Goal: Task Accomplishment & Management: Complete application form

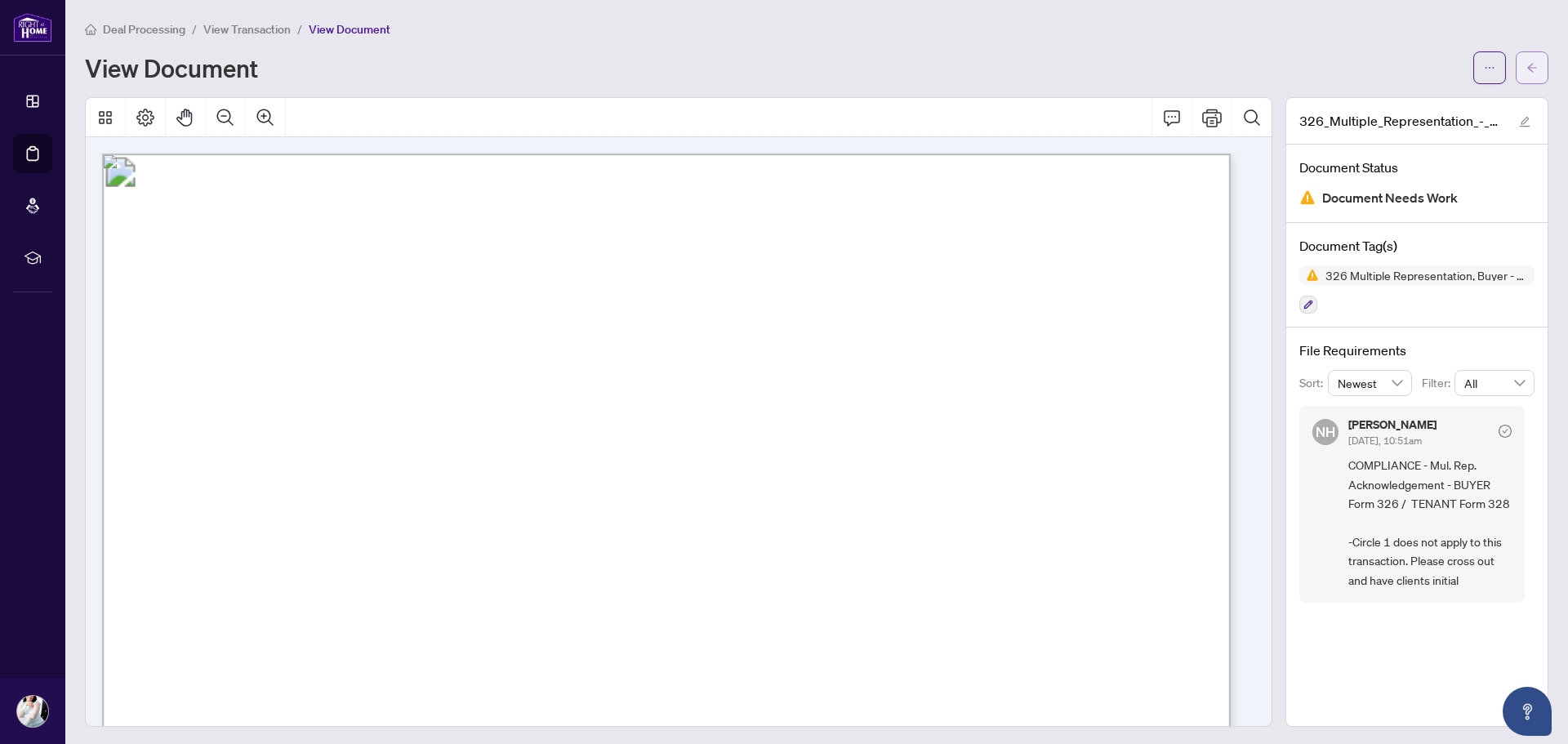
click at [1526, 72] on icon "arrow-left" at bounding box center [1532, 68] width 12 height 12
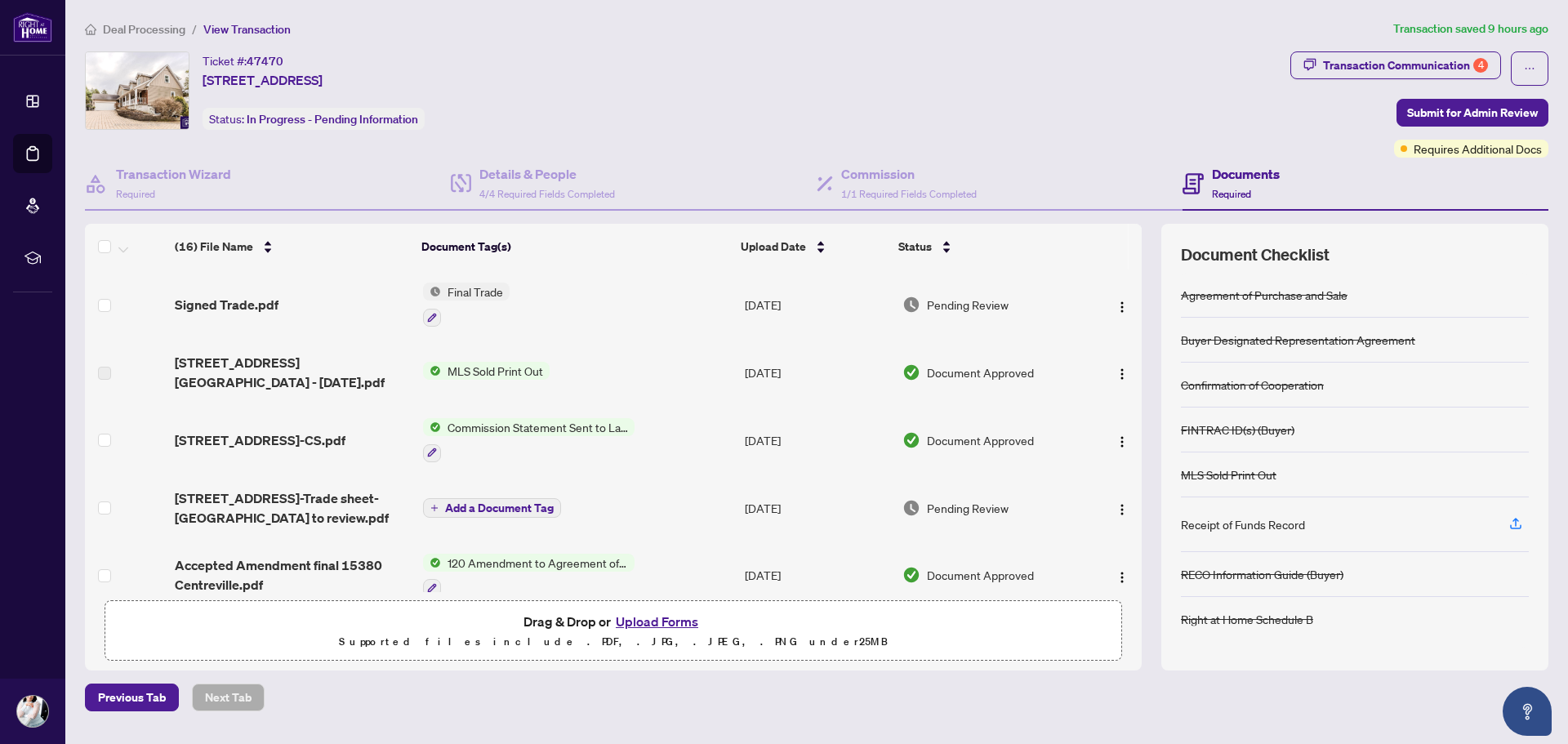
click at [650, 624] on button "Upload Forms" at bounding box center [657, 621] width 93 height 21
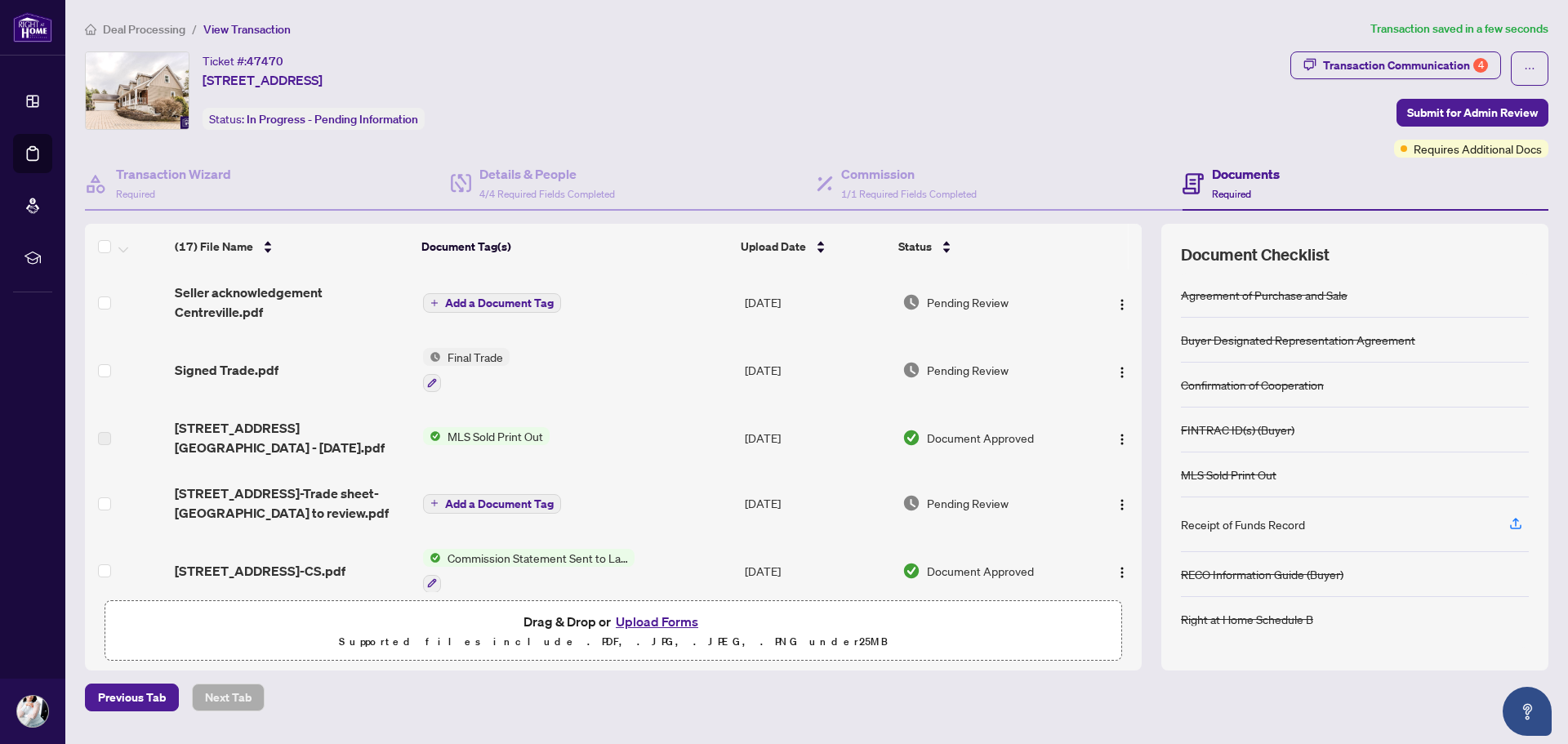
click at [527, 303] on span "Add a Document Tag" at bounding box center [499, 303] width 109 height 12
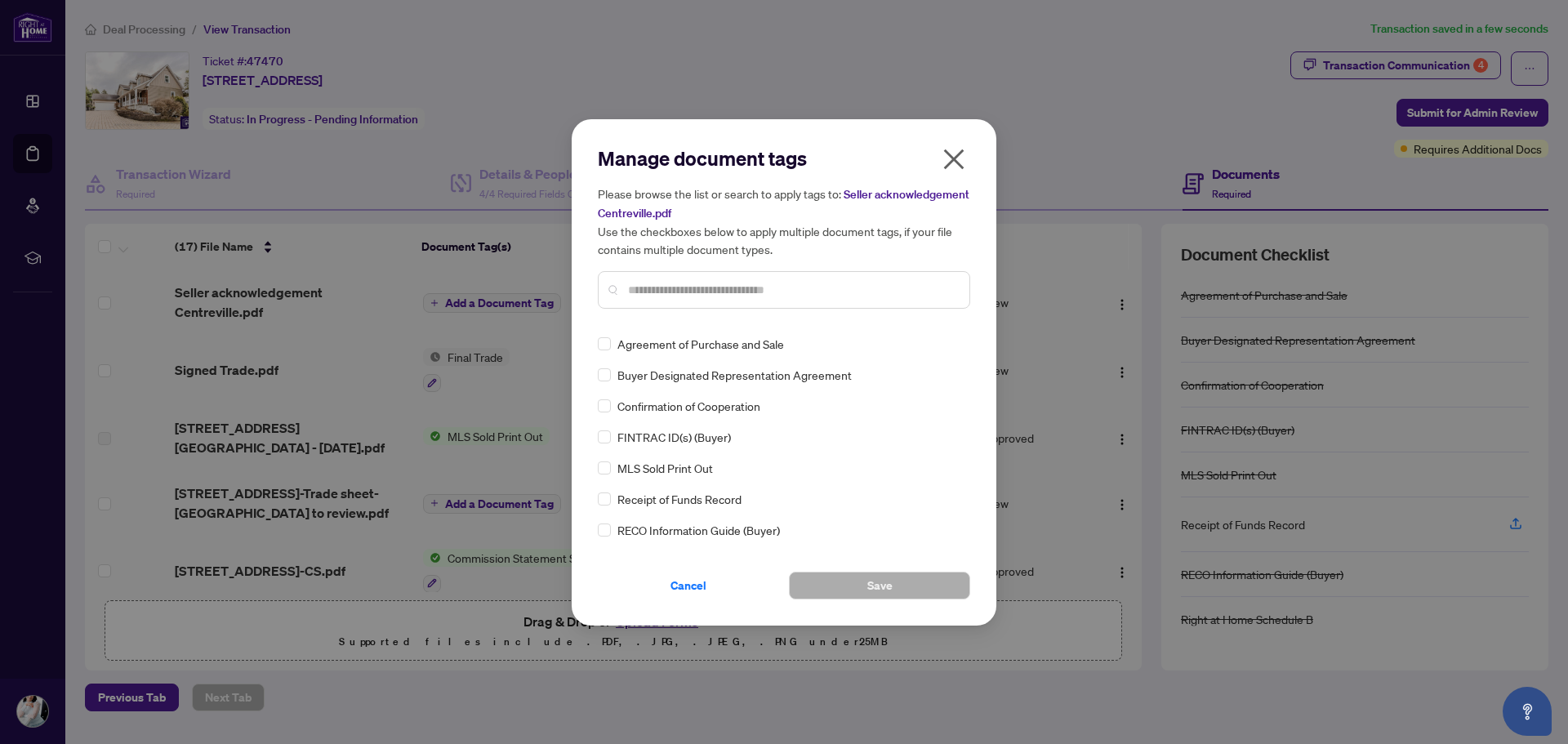
click at [645, 313] on div "Manage document tags Please browse the list or search to apply tags to: Seller …" at bounding box center [784, 233] width 372 height 176
click at [645, 298] on div at bounding box center [784, 290] width 372 height 38
click at [646, 290] on input "text" at bounding box center [792, 289] width 329 height 18
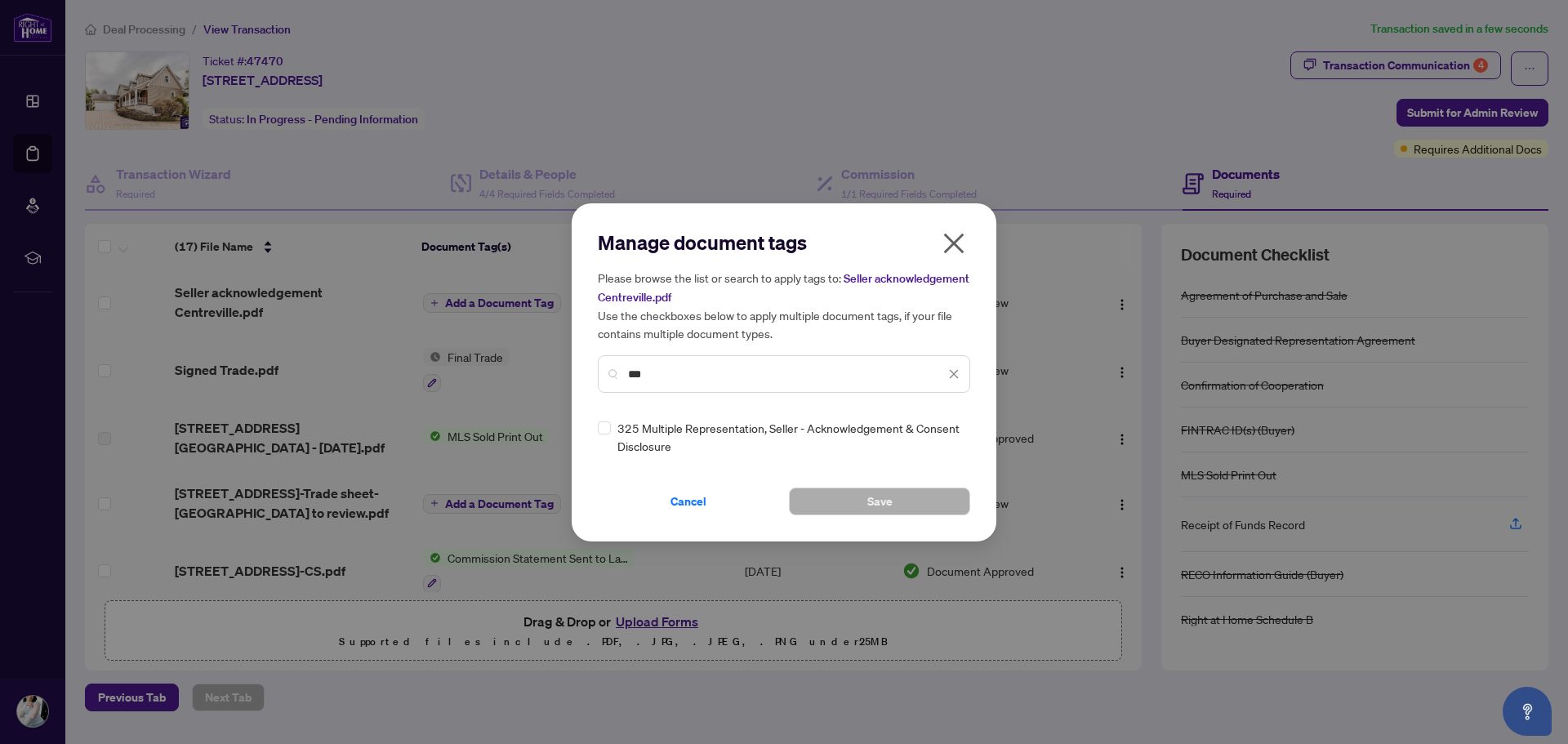
type input "***"
click at [832, 511] on button "Save" at bounding box center [879, 501] width 181 height 28
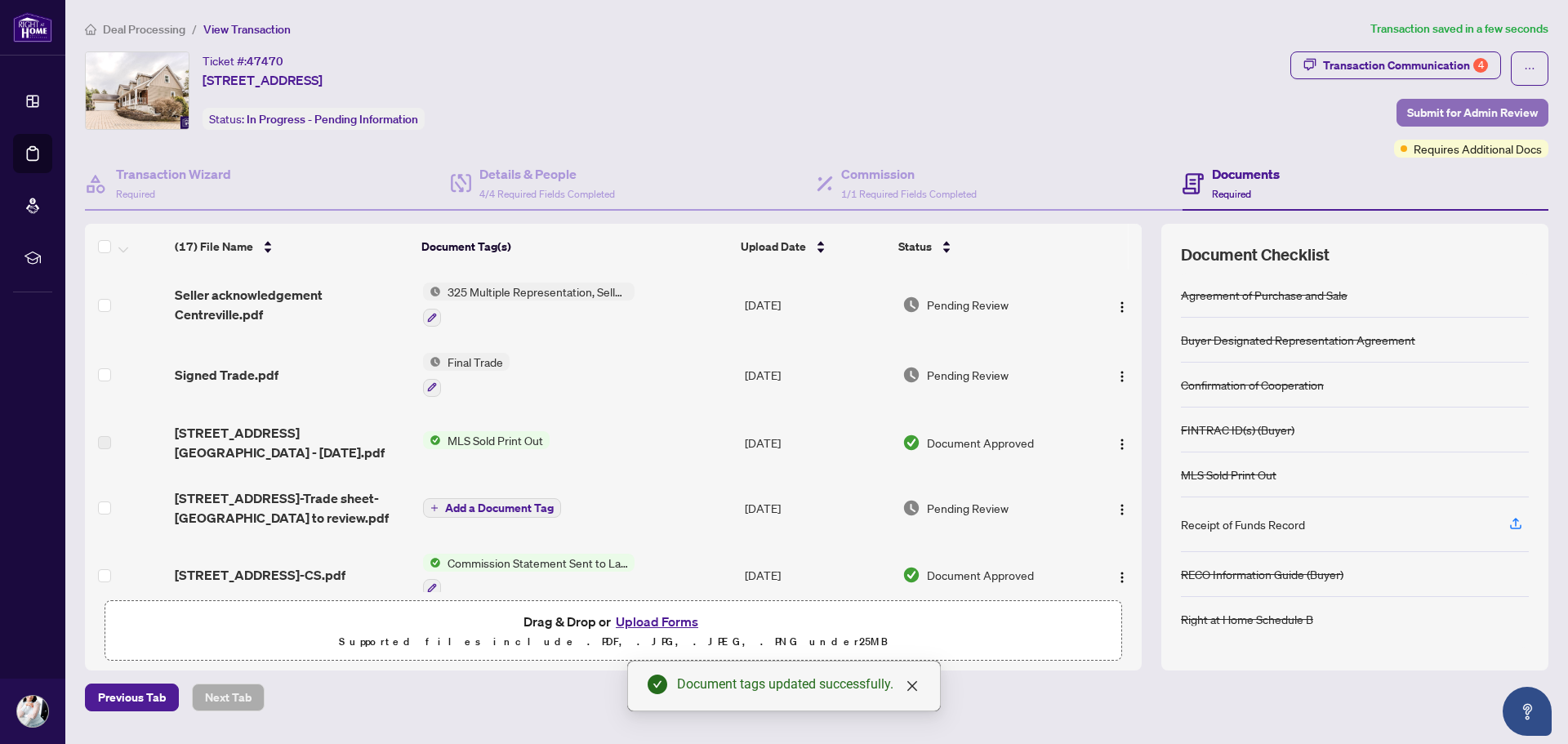
click at [1415, 110] on span "Submit for Admin Review" at bounding box center [1472, 112] width 131 height 26
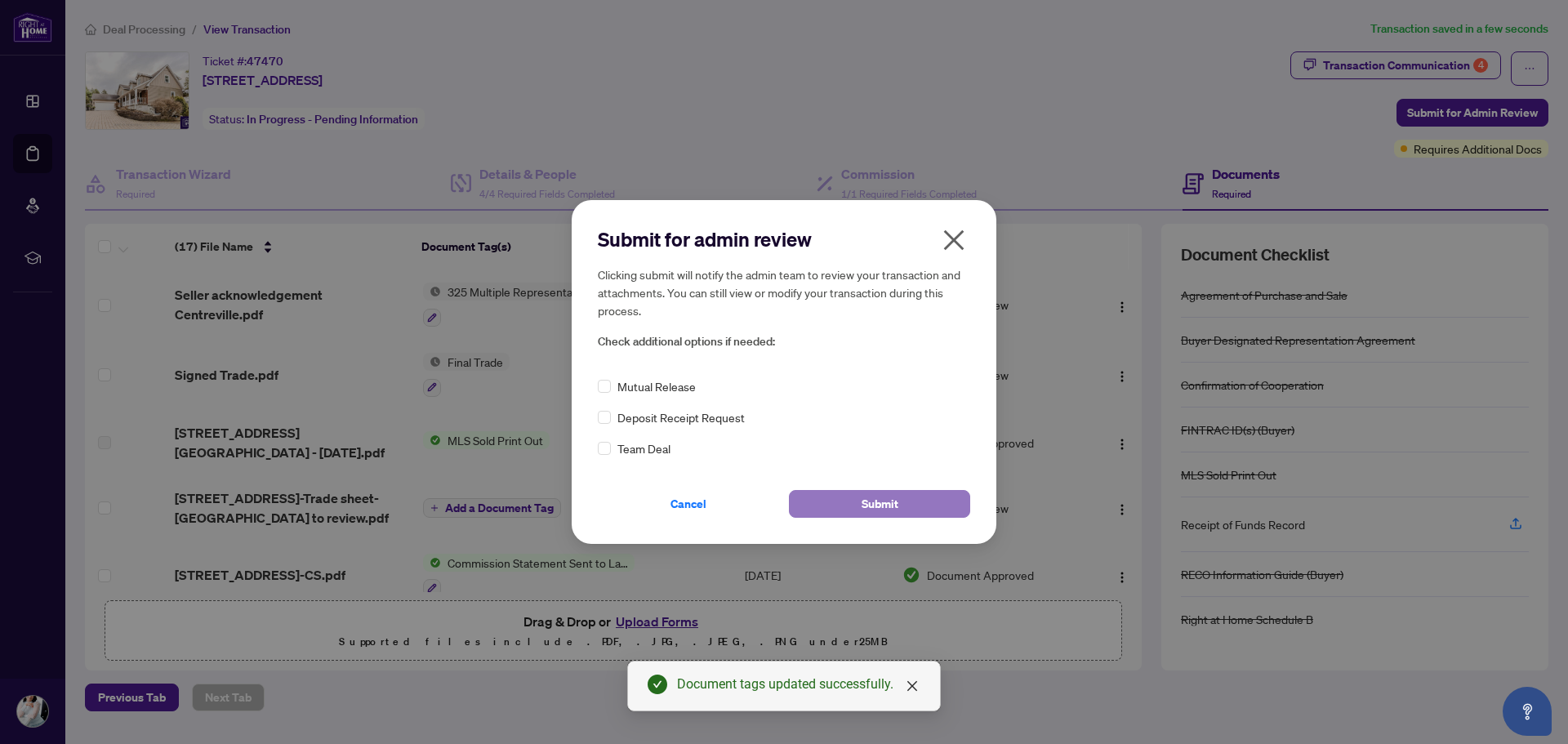
click at [850, 502] on button "Submit" at bounding box center [879, 503] width 181 height 28
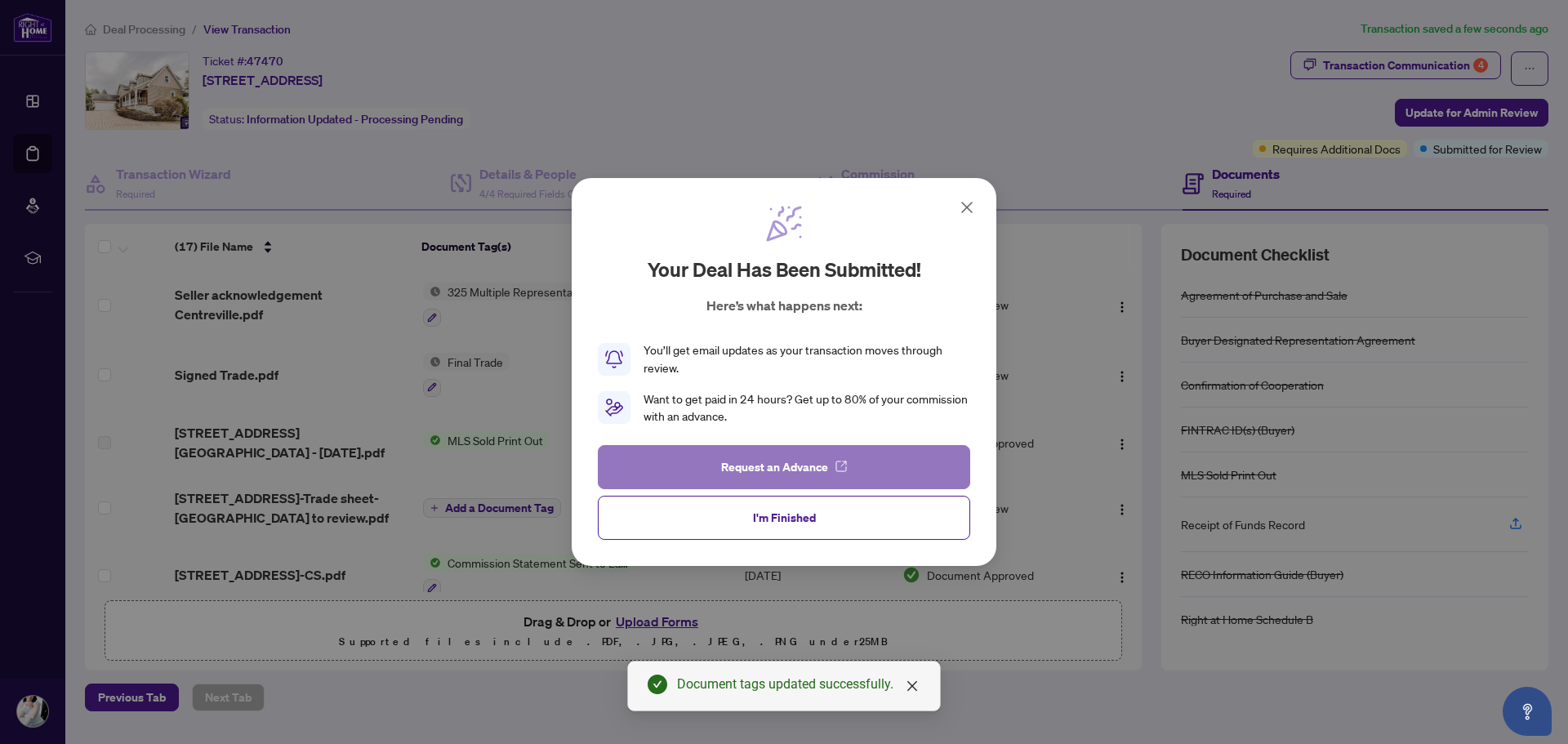
click at [783, 474] on span "Request an Advance" at bounding box center [774, 467] width 107 height 26
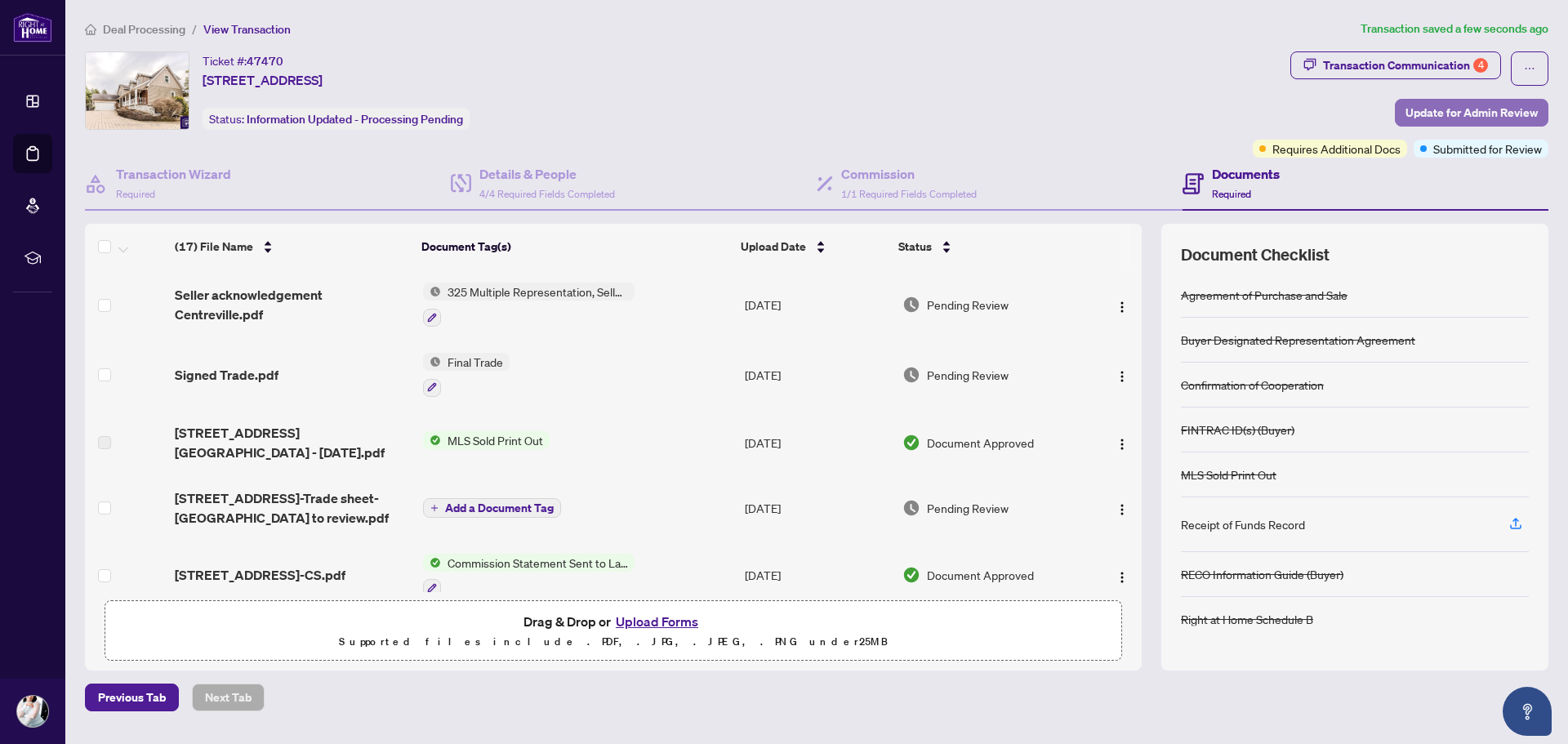
click at [1485, 105] on span "Update for Admin Review" at bounding box center [1471, 112] width 132 height 26
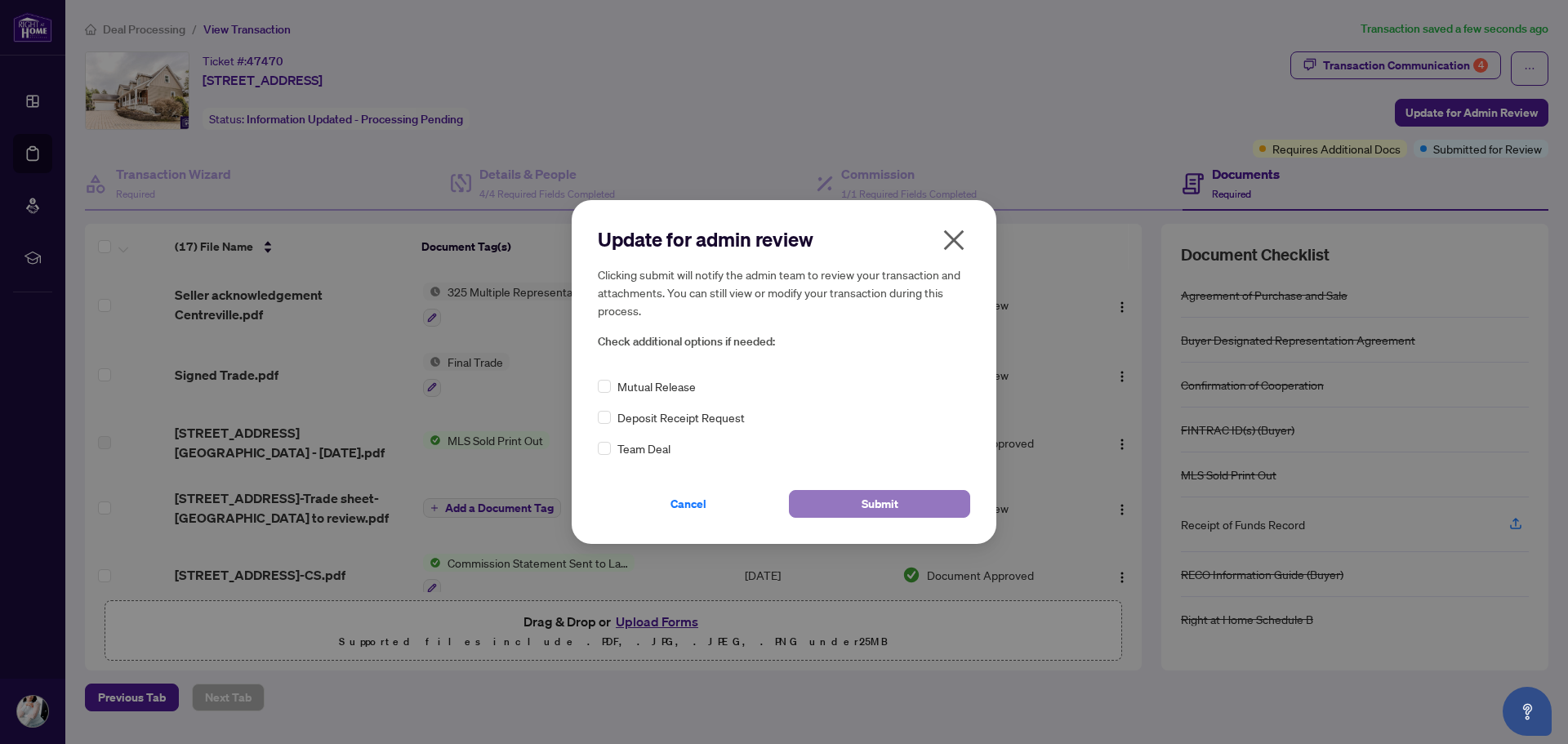
click at [863, 510] on span "Submit" at bounding box center [880, 503] width 37 height 26
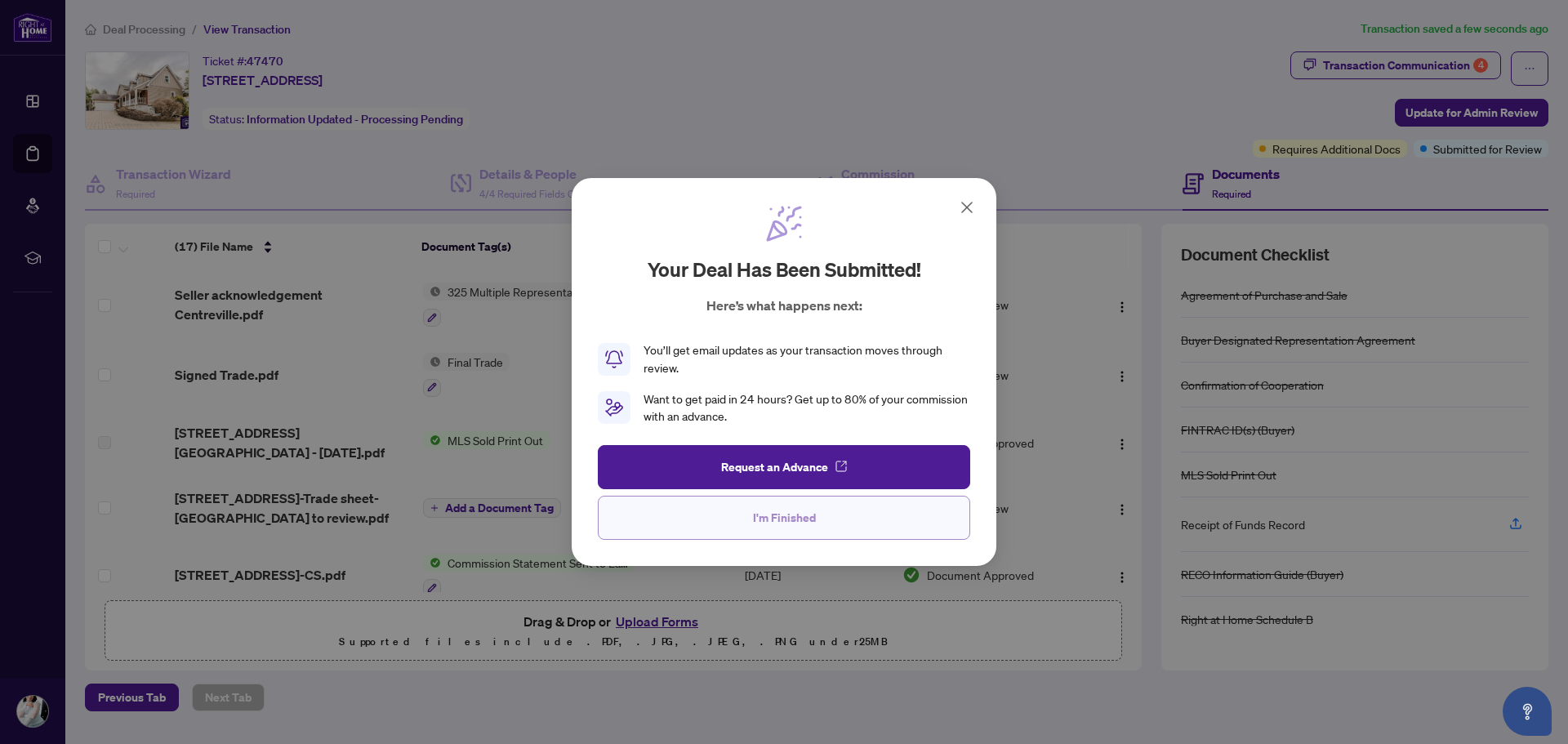
click at [814, 525] on span "I'm Finished" at bounding box center [784, 517] width 63 height 26
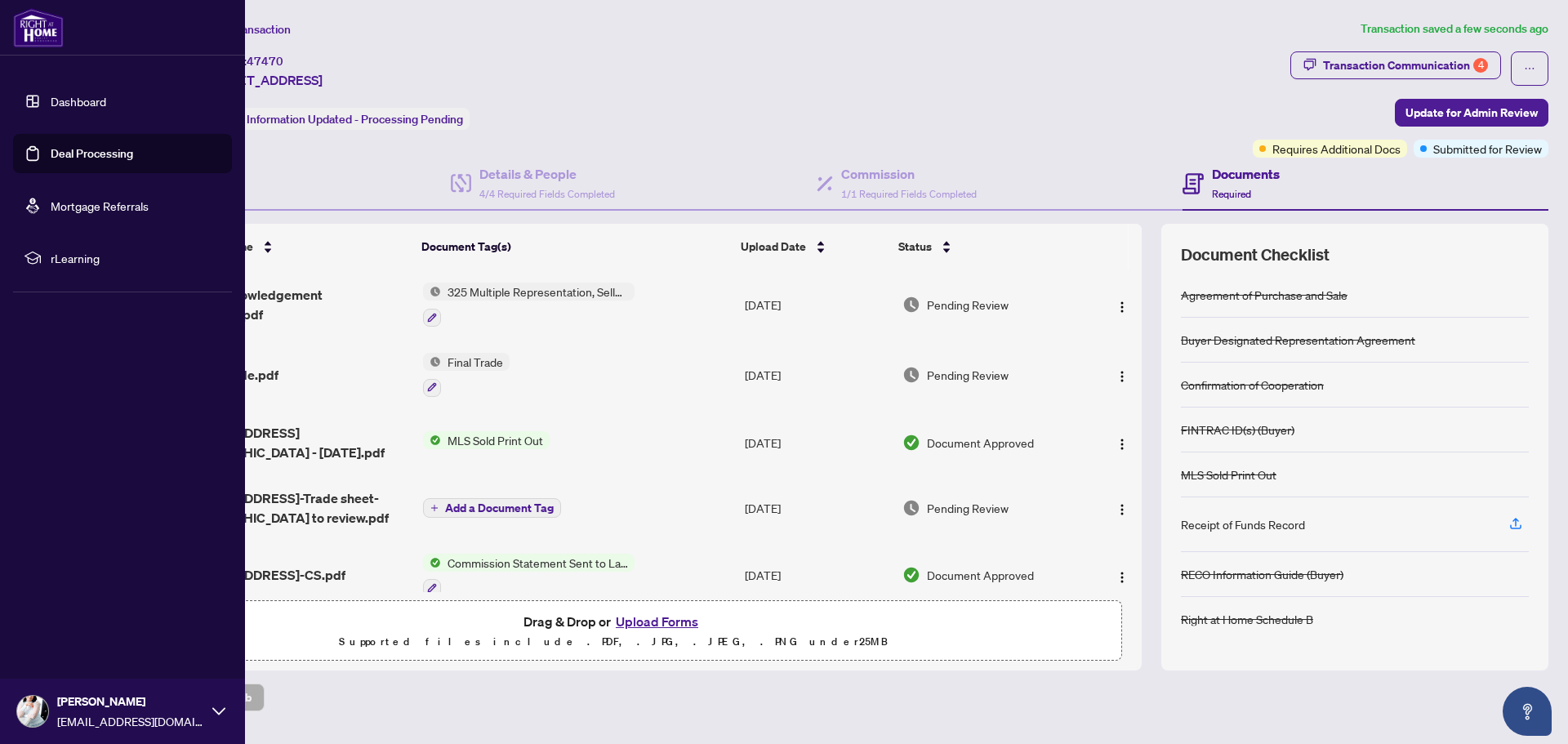
click at [74, 99] on link "Dashboard" at bounding box center [78, 100] width 56 height 14
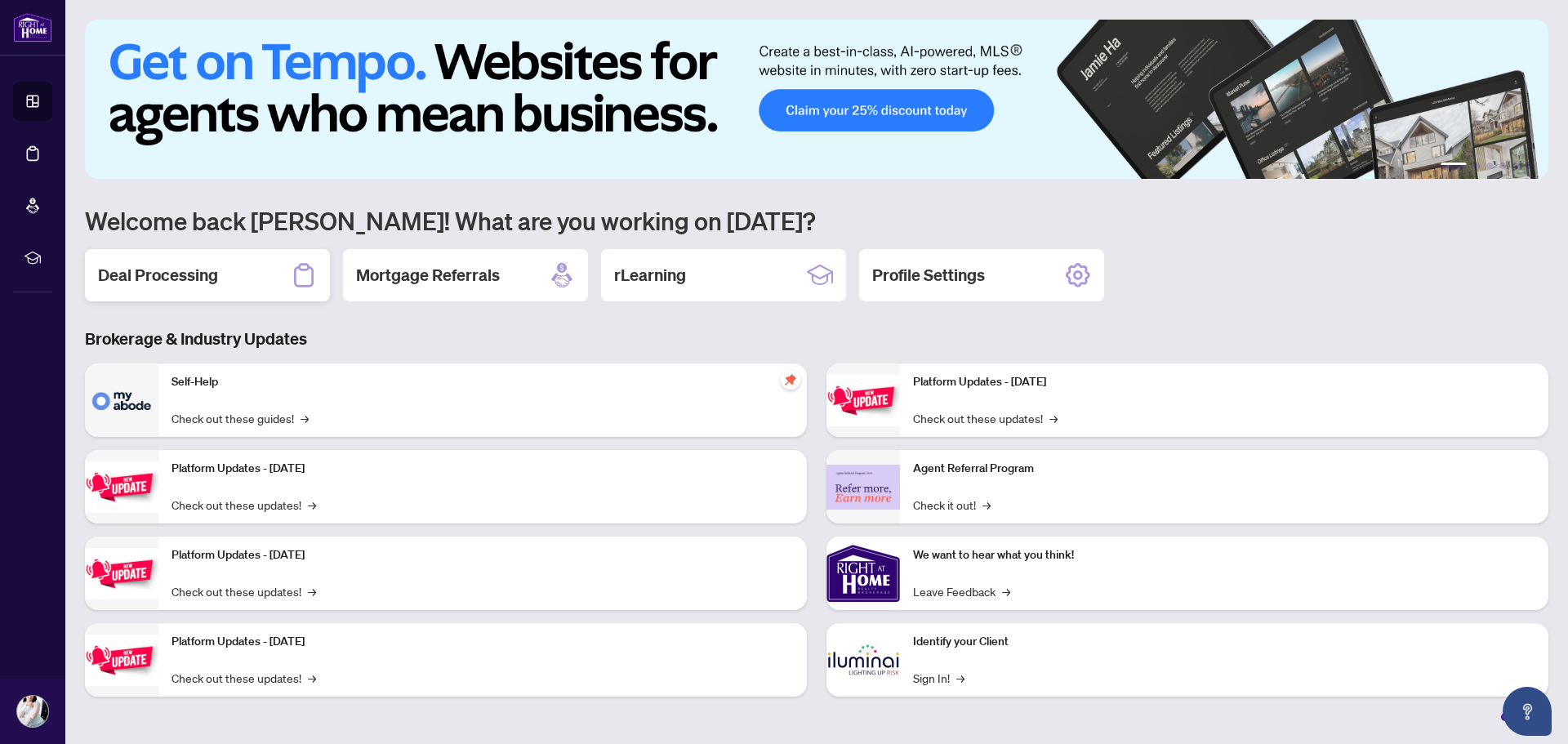
click at [198, 281] on h2 "Deal Processing" at bounding box center [158, 275] width 120 height 23
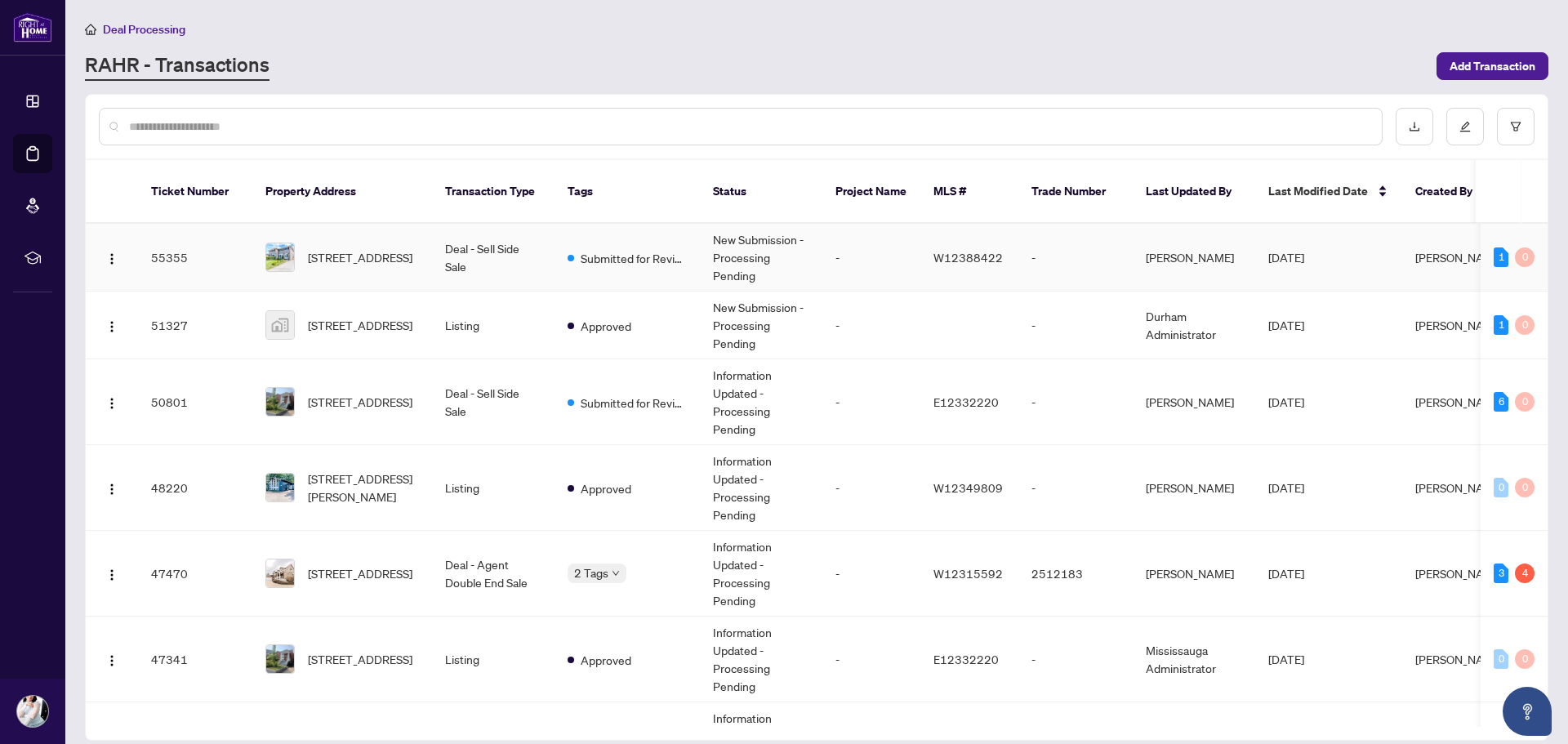
click at [441, 233] on td "Deal - Sell Side Sale" at bounding box center [493, 258] width 122 height 67
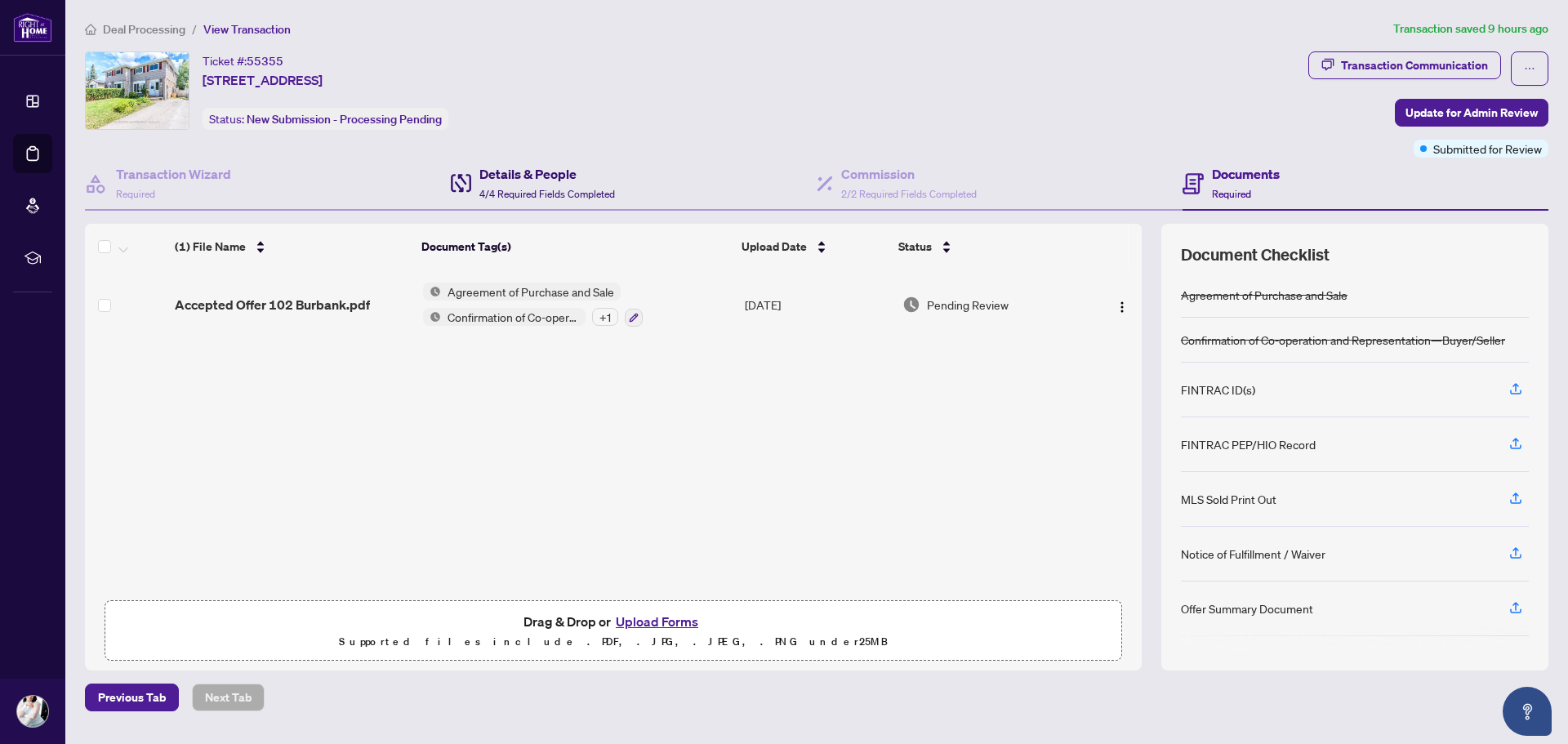
click at [536, 192] on span "4/4 Required Fields Completed" at bounding box center [547, 194] width 136 height 13
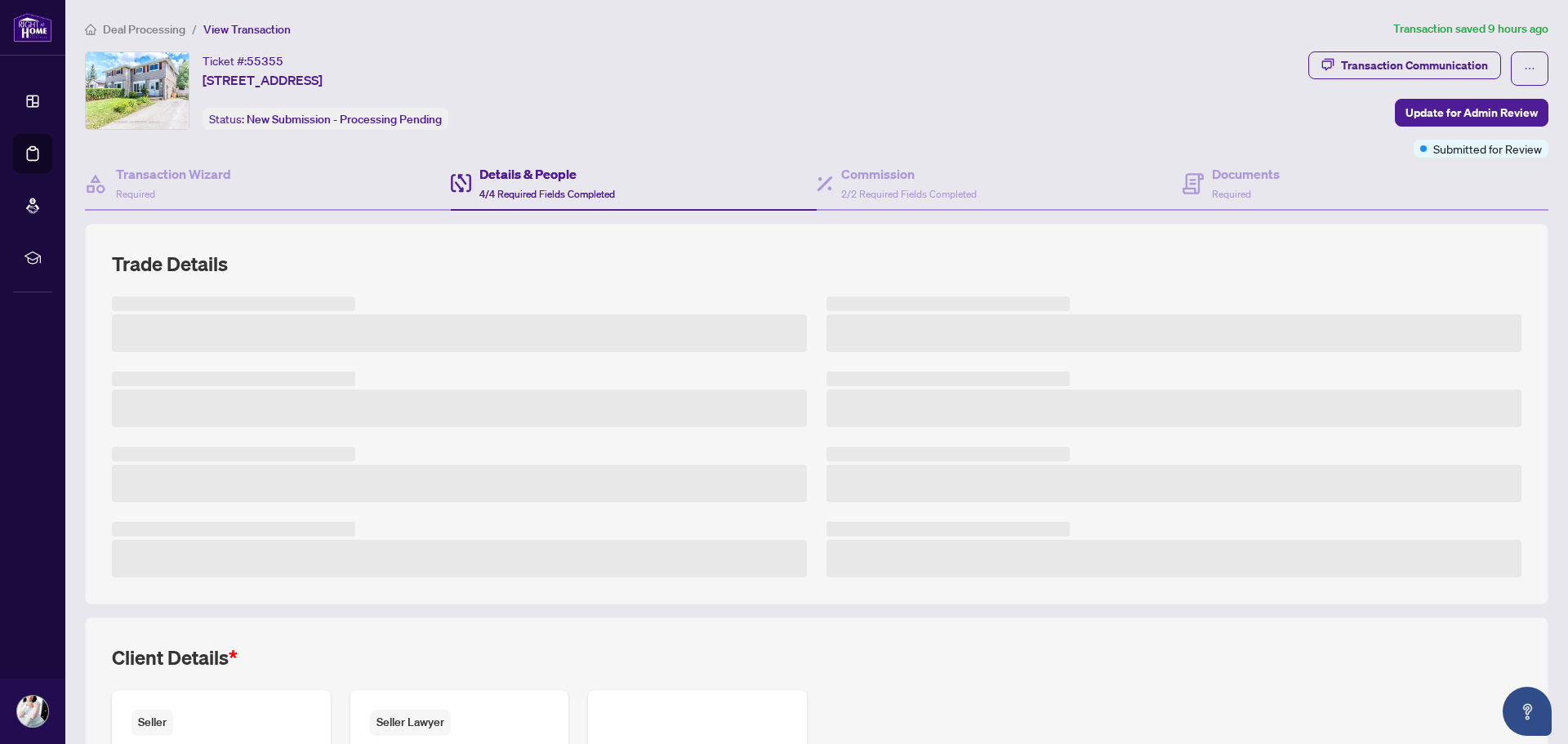
drag, startPoint x: 556, startPoint y: 447, endPoint x: 549, endPoint y: 455, distance: 10.6
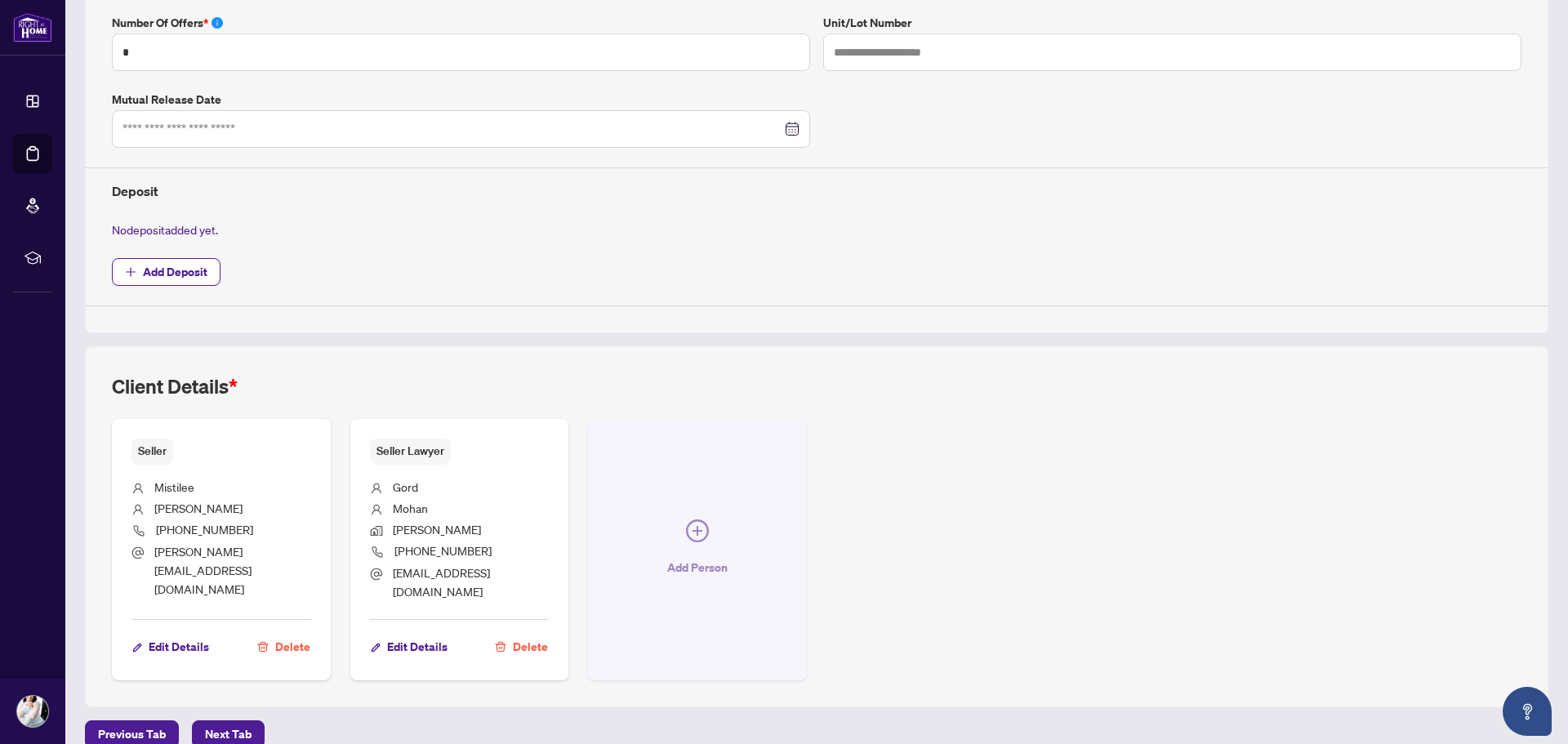
scroll to position [519, 0]
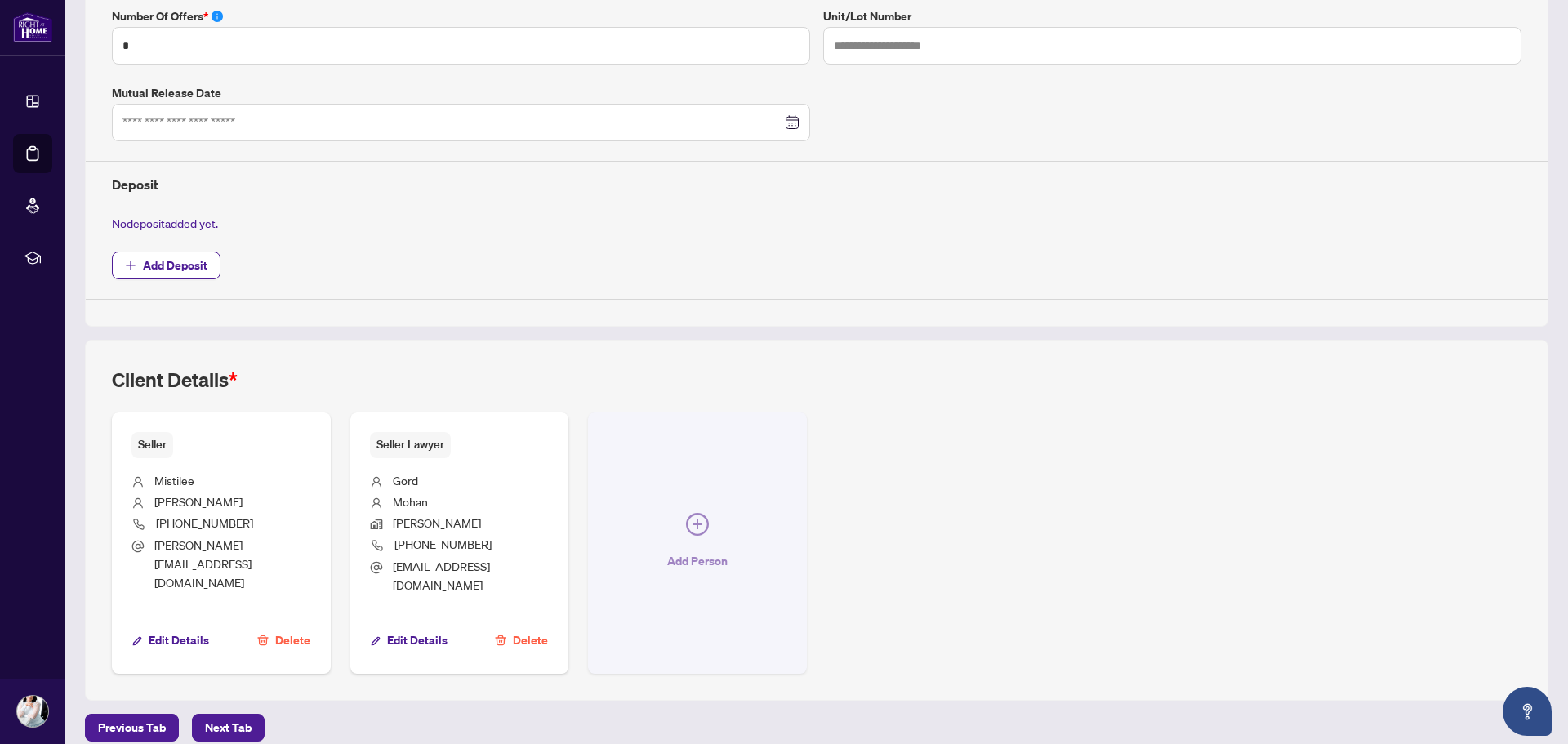
click at [700, 515] on icon "plus-circle" at bounding box center [697, 524] width 23 height 23
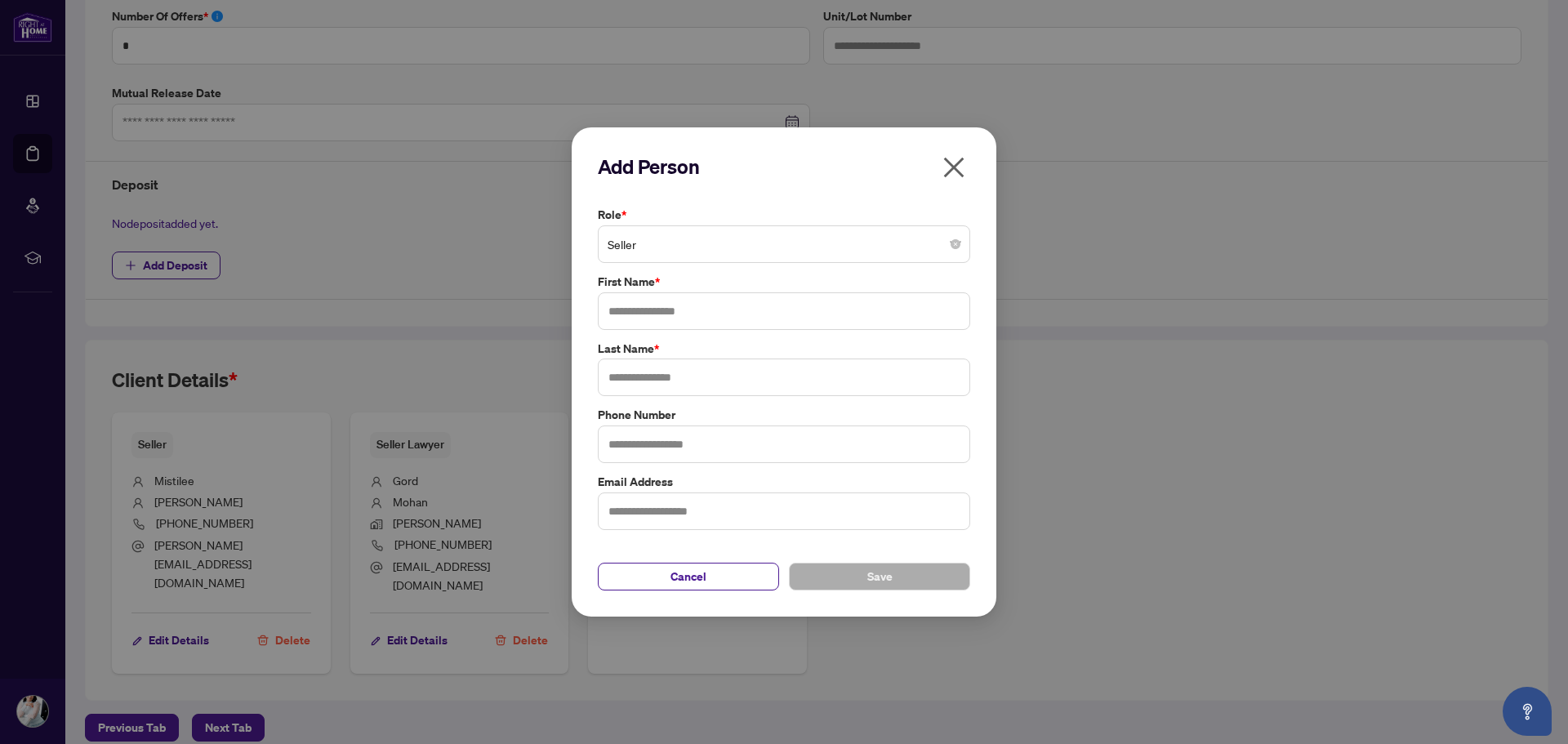
click at [684, 250] on span "Seller" at bounding box center [784, 244] width 353 height 31
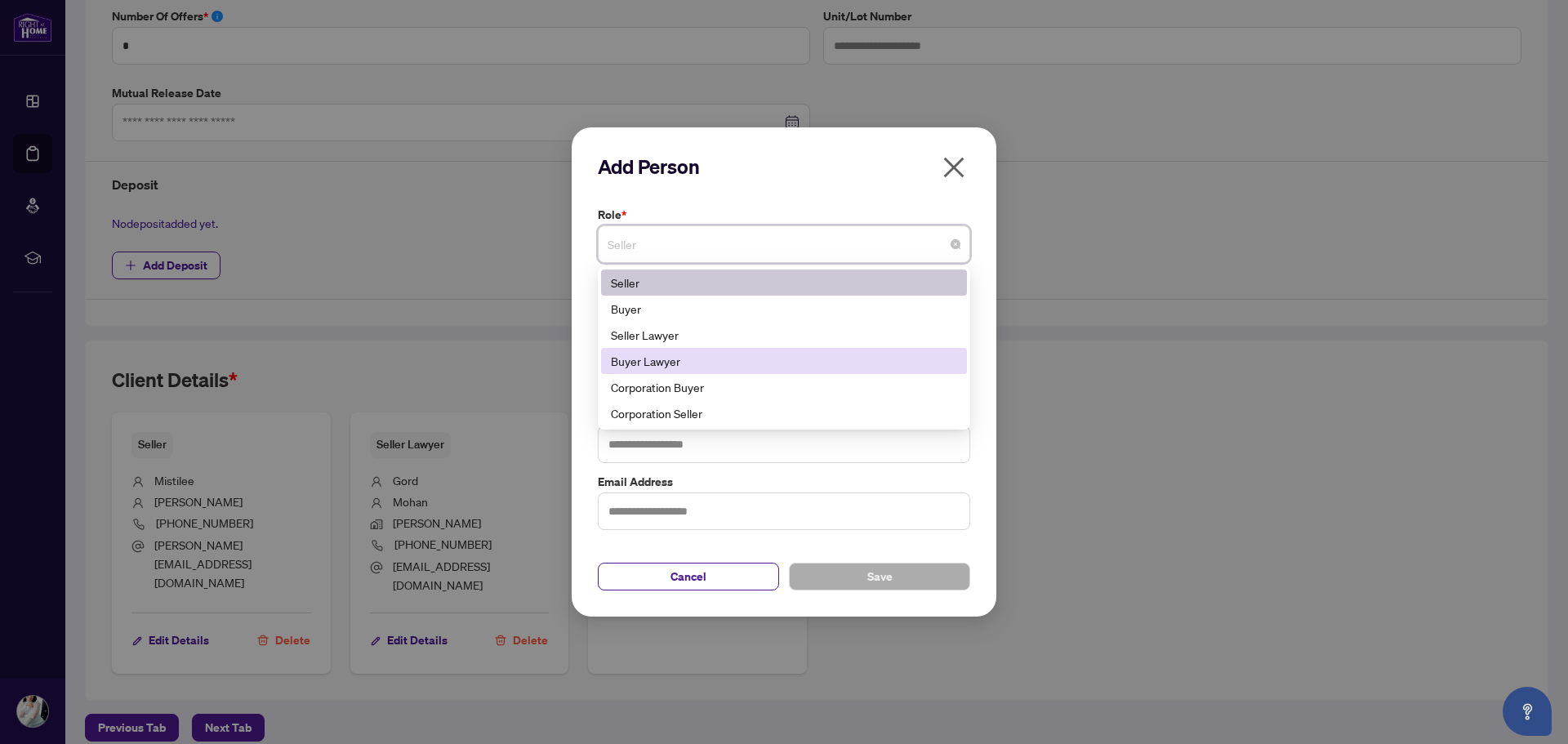
click at [675, 372] on div "Buyer Lawyer" at bounding box center [784, 361] width 366 height 26
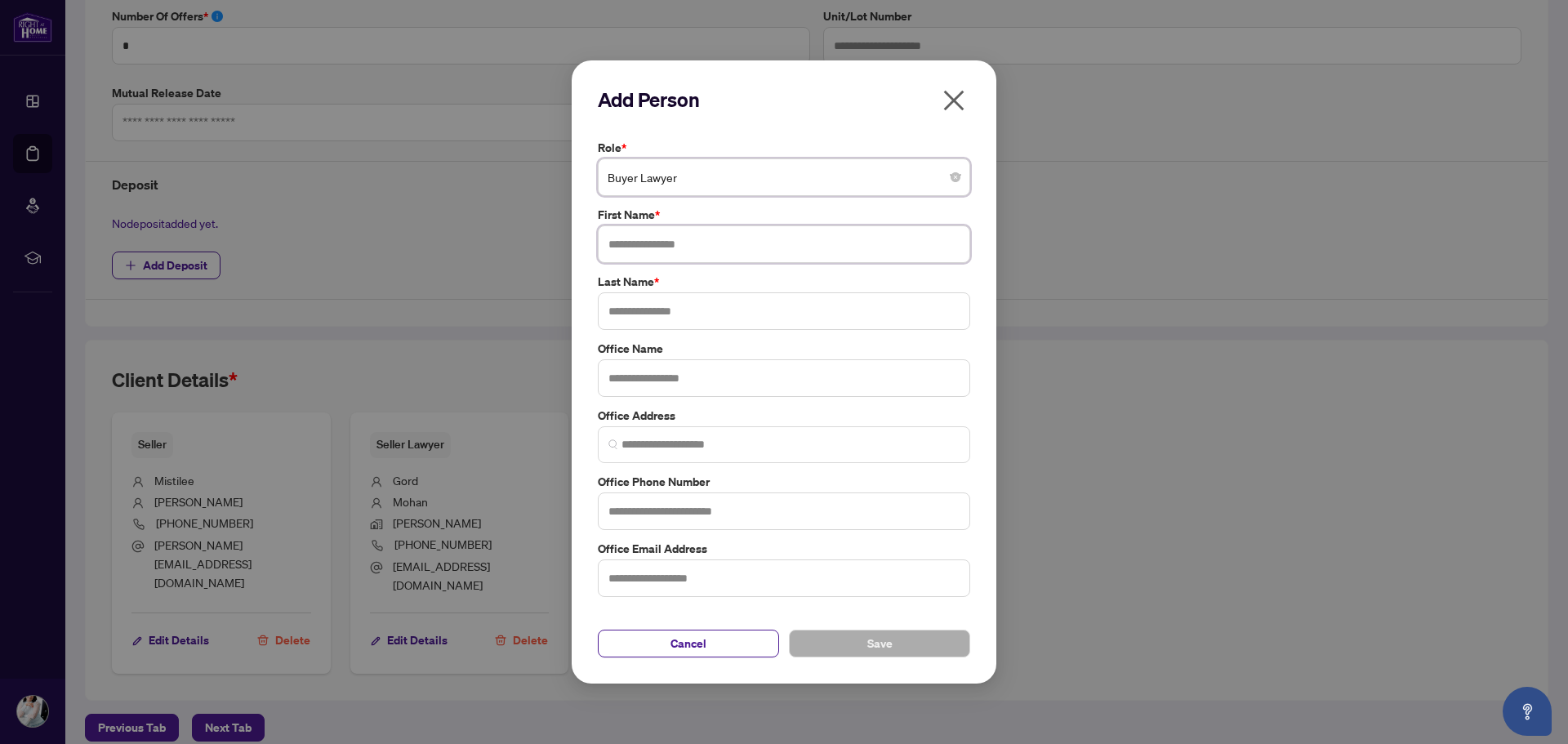
click at [667, 250] on input "text" at bounding box center [784, 244] width 372 height 38
type input "*****"
click at [664, 315] on input "text" at bounding box center [784, 311] width 372 height 38
type input "*******"
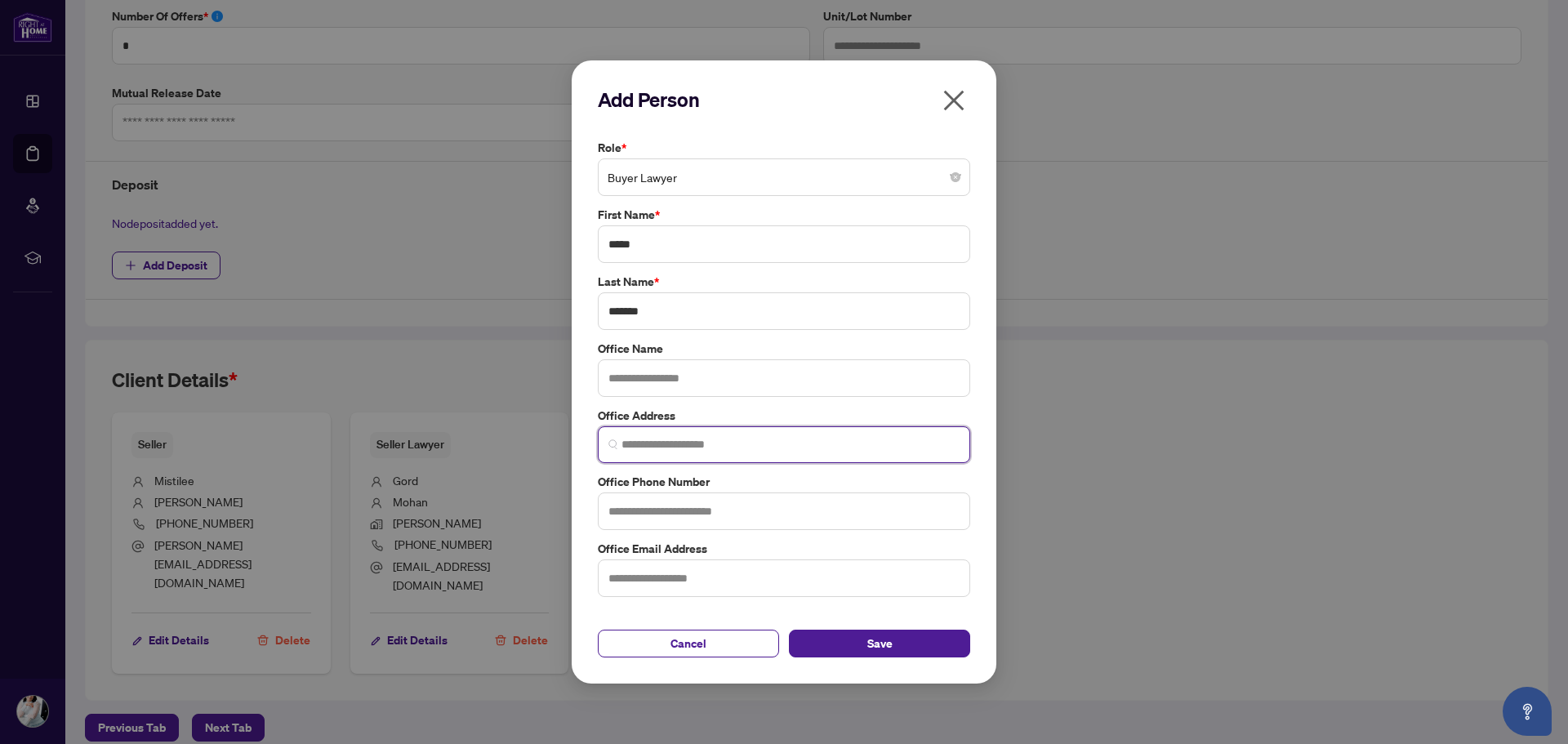
click at [629, 438] on input "search" at bounding box center [789, 444] width 338 height 17
paste input "**********"
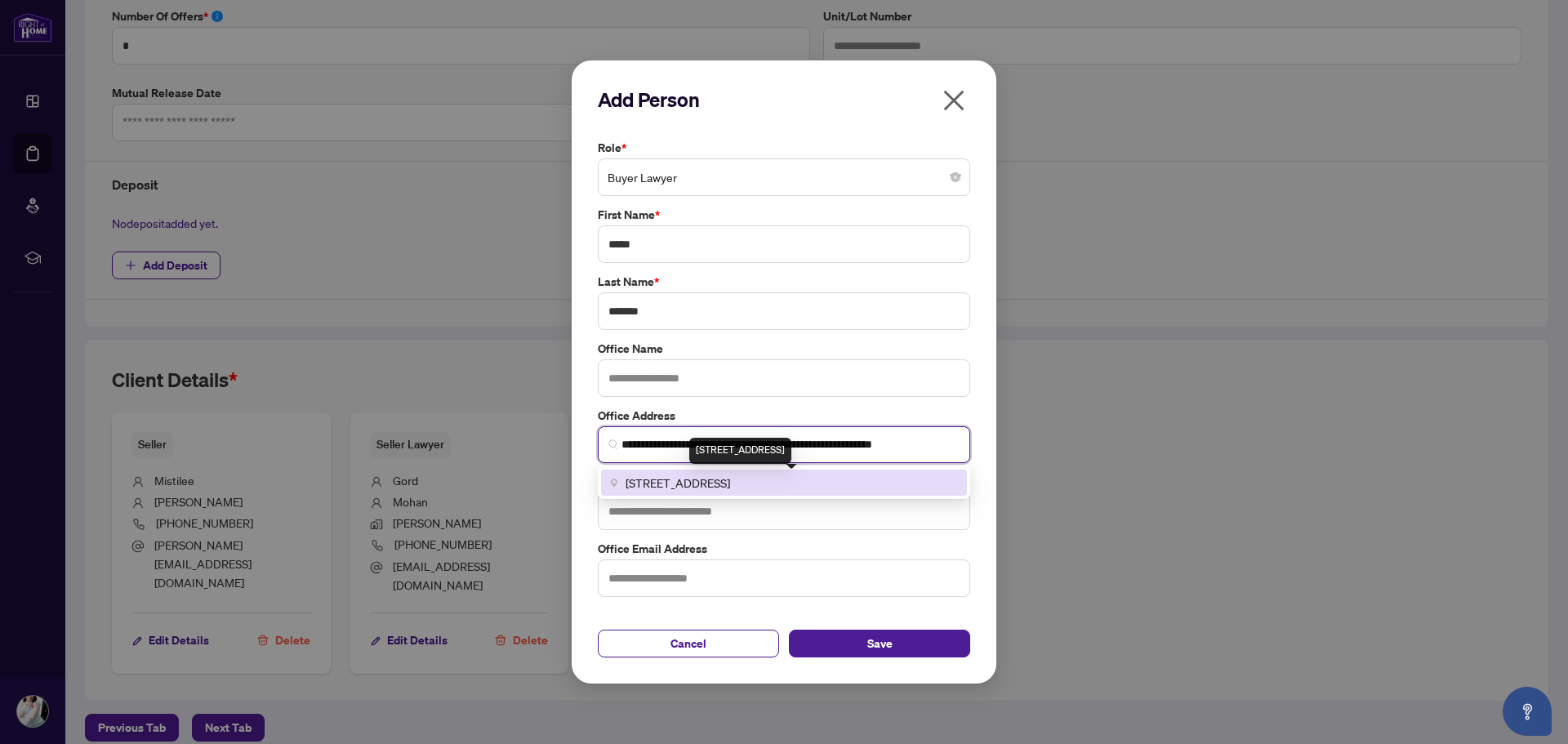
click at [714, 482] on span "[STREET_ADDRESS]" at bounding box center [677, 482] width 104 height 18
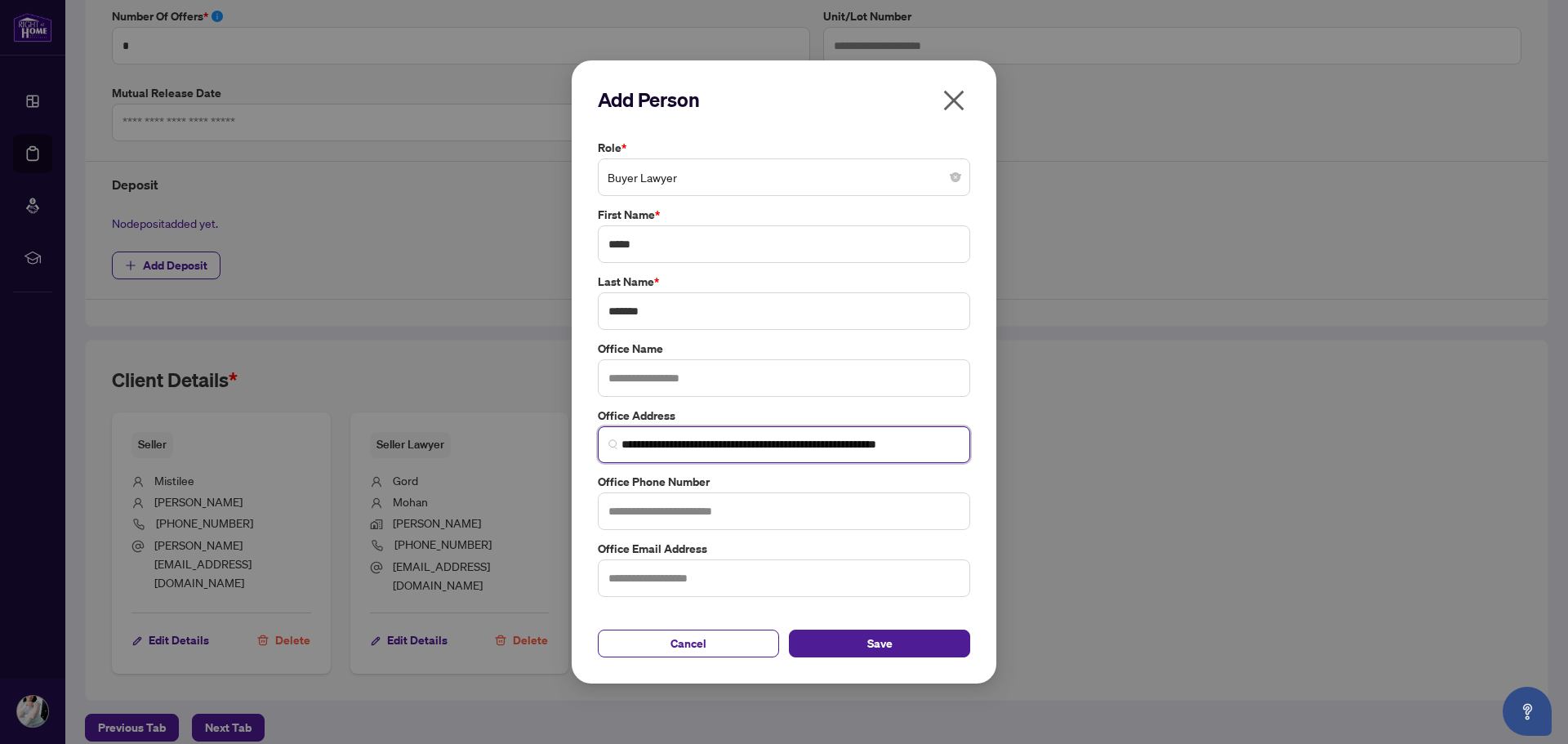
type input "**********"
click at [698, 507] on input "text" at bounding box center [784, 511] width 372 height 38
paste input "**********"
type input "**********"
click at [640, 582] on input "text" at bounding box center [784, 578] width 372 height 38
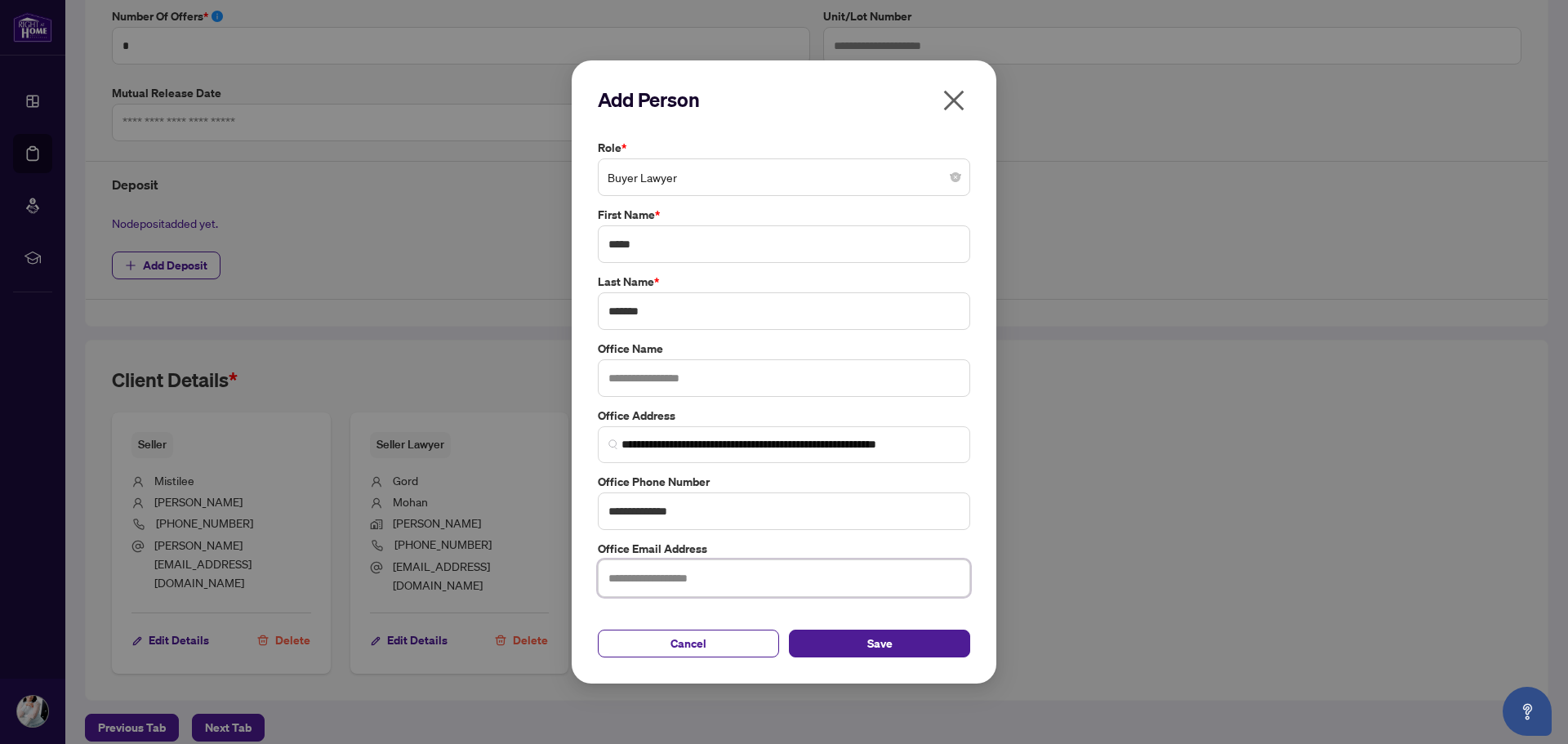
paste input "**********"
type input "**********"
click at [666, 376] on input "text" at bounding box center [784, 377] width 372 height 38
type input "**********"
click at [863, 653] on button "Save" at bounding box center [879, 643] width 181 height 28
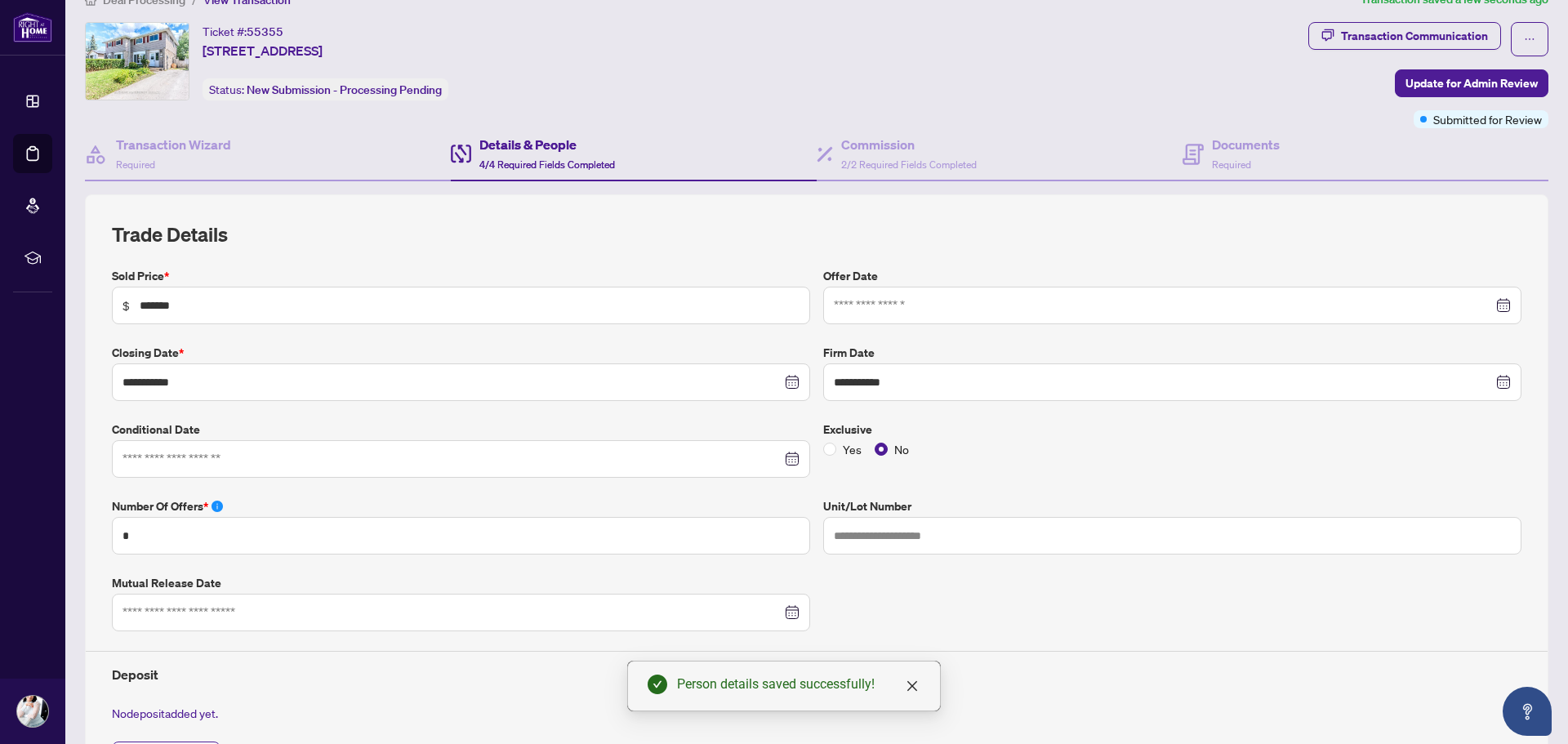
scroll to position [0, 0]
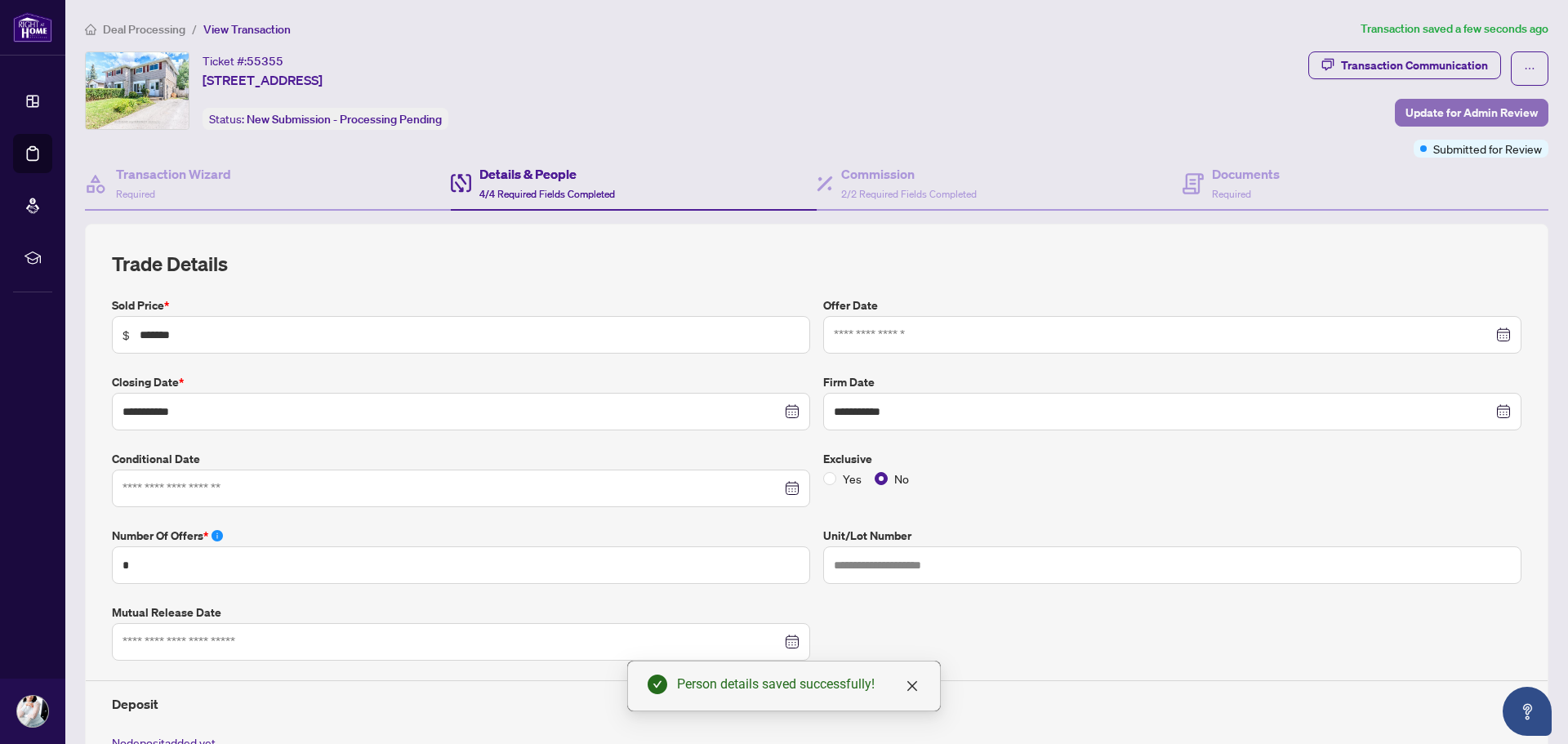
click at [1405, 120] on span "Update for Admin Review" at bounding box center [1471, 112] width 132 height 26
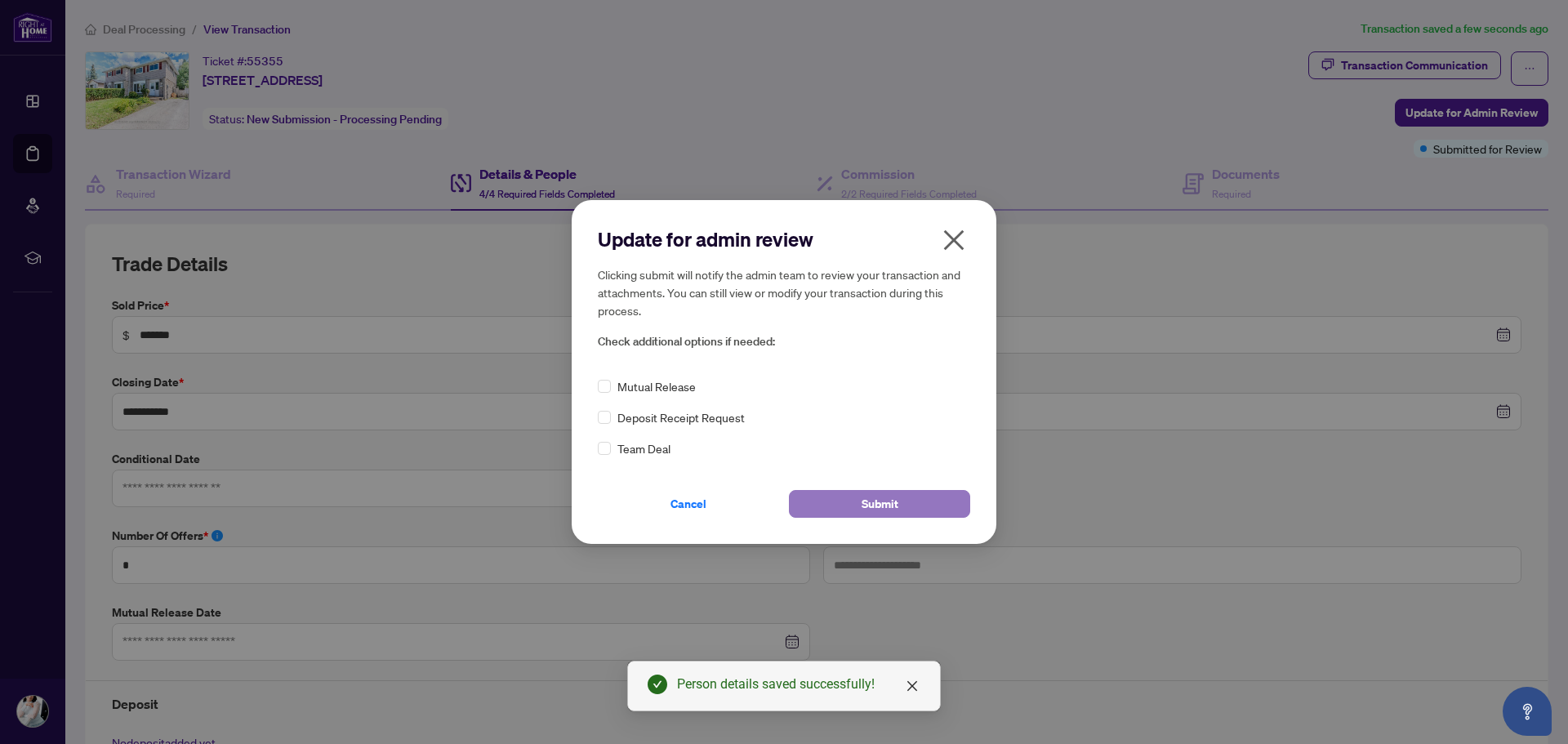
click at [865, 504] on span "Submit" at bounding box center [880, 503] width 37 height 26
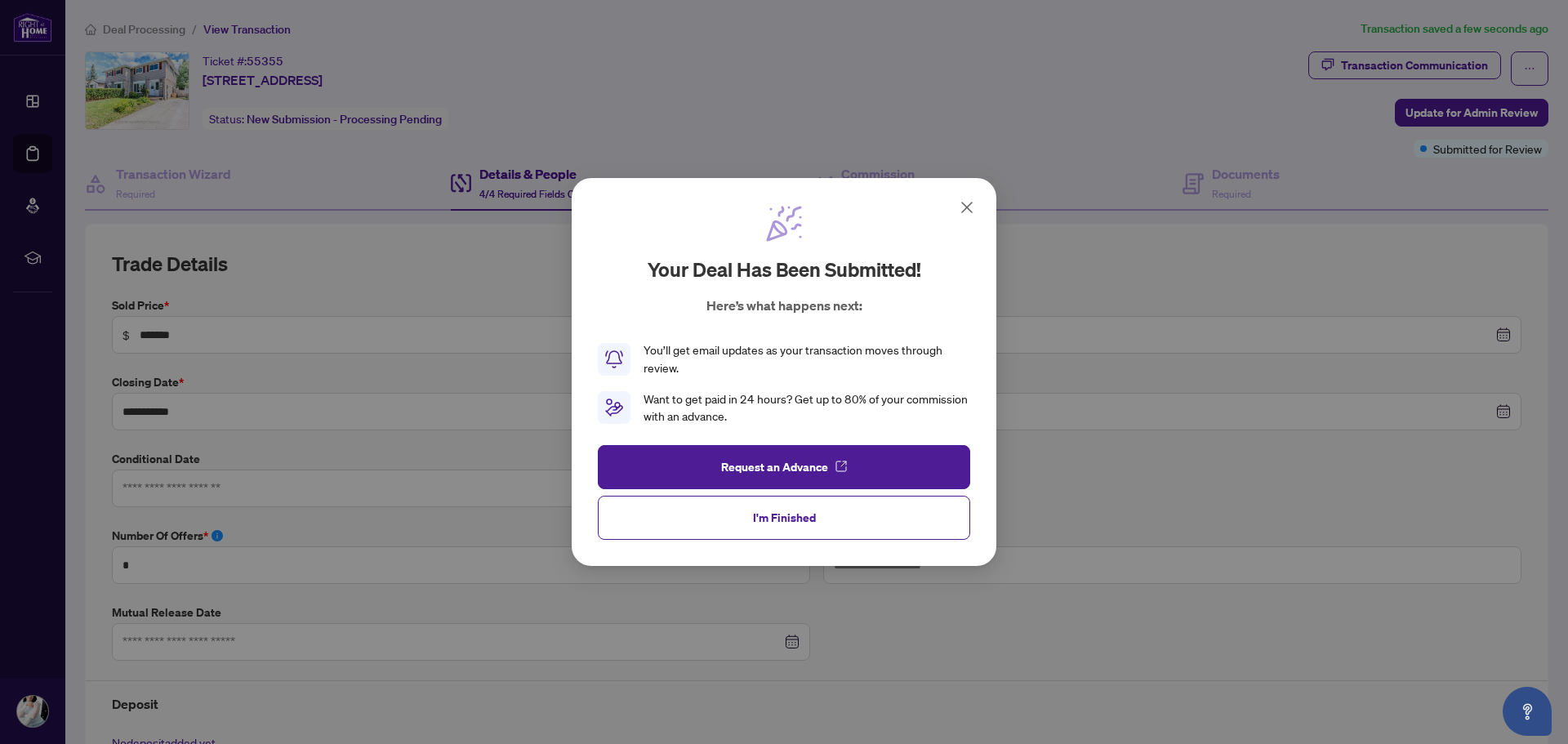
click at [865, 504] on button "I'm Finished" at bounding box center [784, 517] width 372 height 44
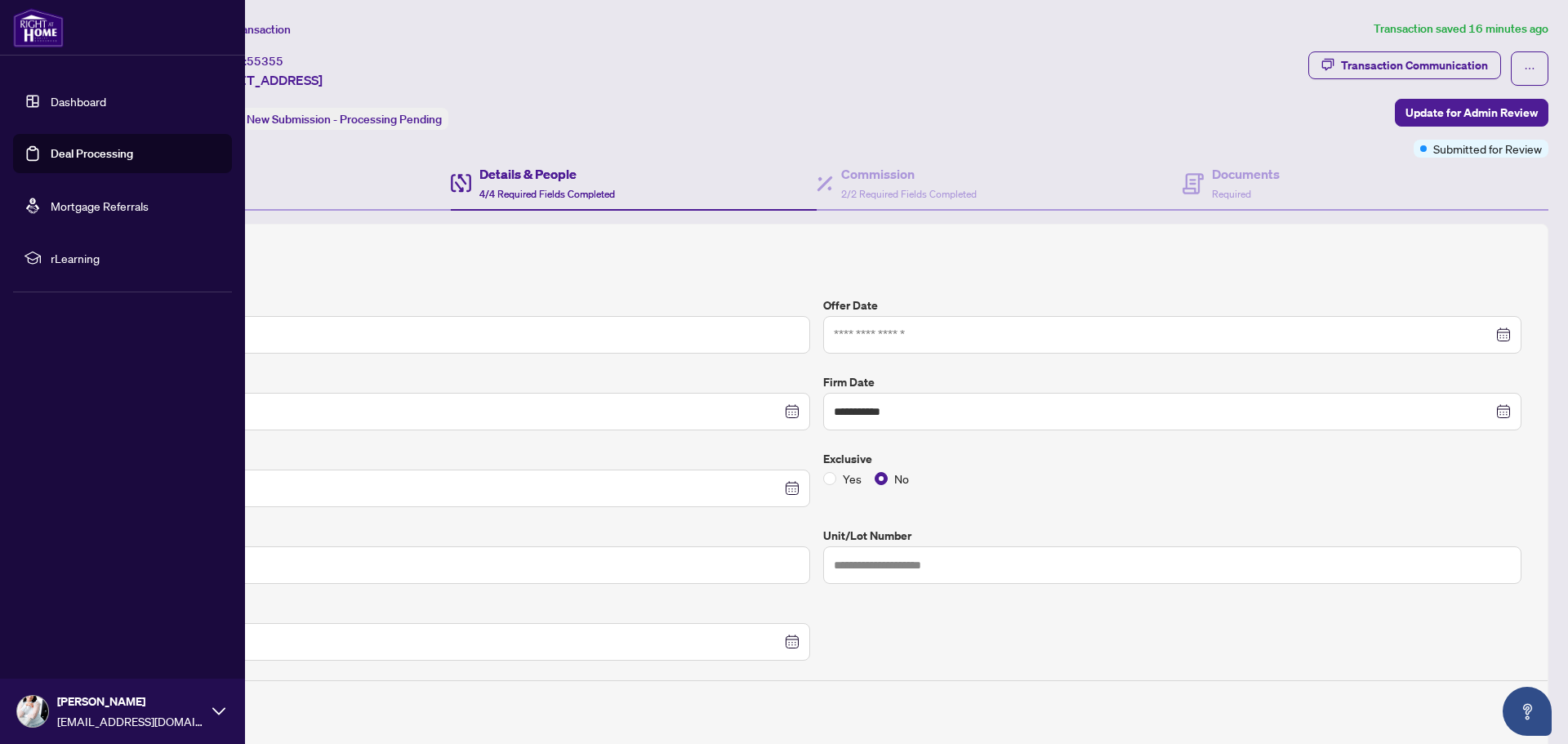
click at [80, 104] on link "Dashboard" at bounding box center [78, 100] width 56 height 14
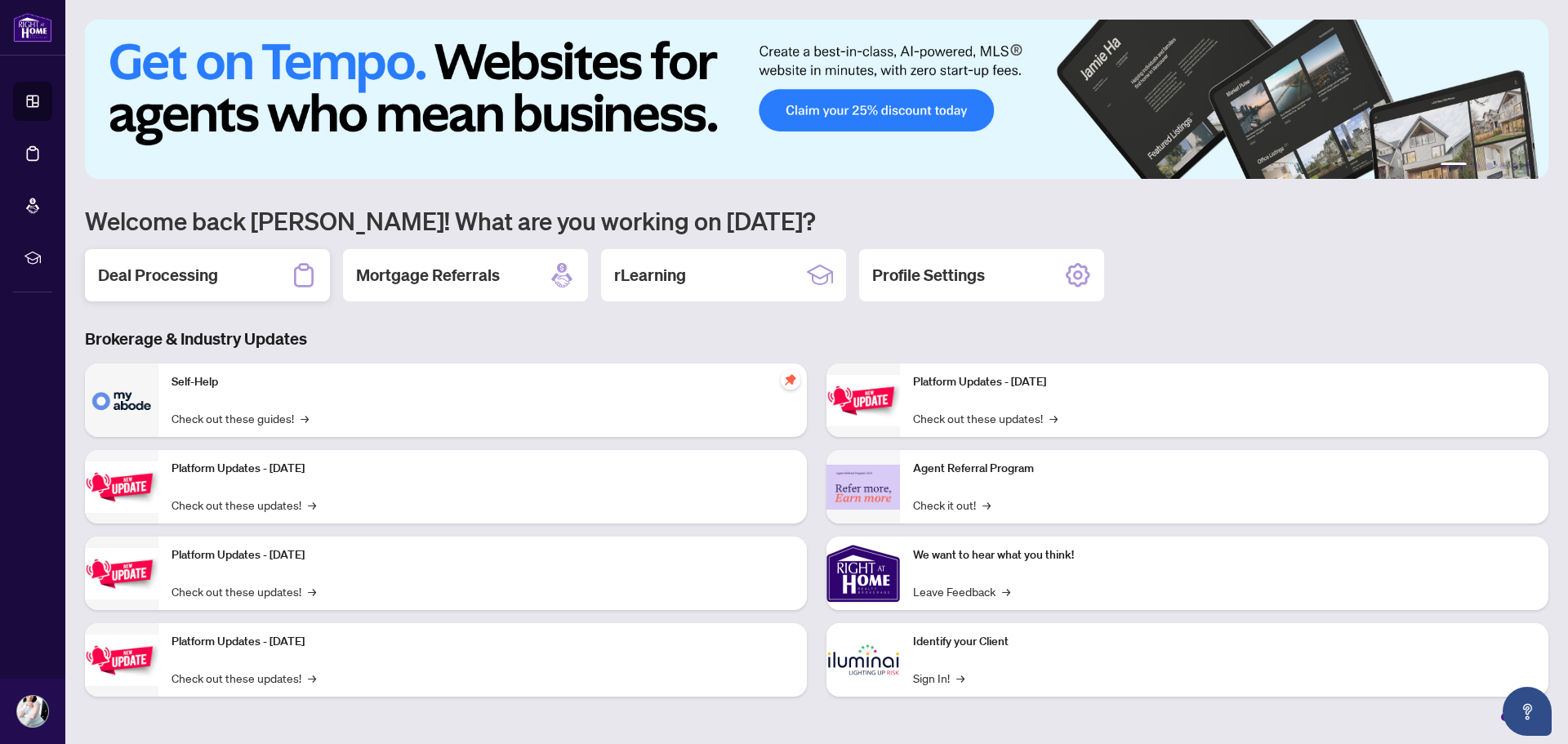
click at [197, 279] on h2 "Deal Processing" at bounding box center [158, 275] width 120 height 23
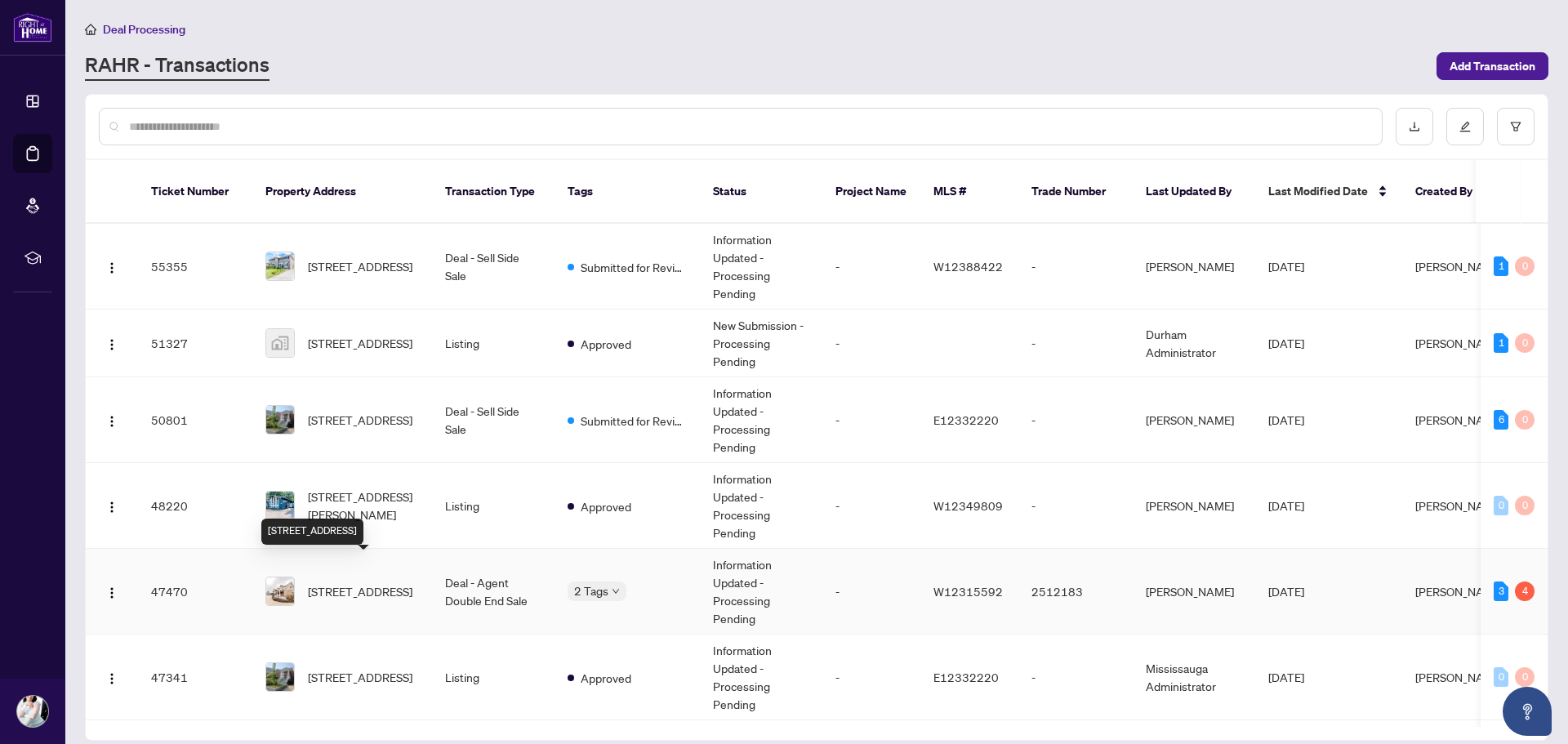
click at [409, 582] on span "[STREET_ADDRESS]" at bounding box center [360, 591] width 104 height 18
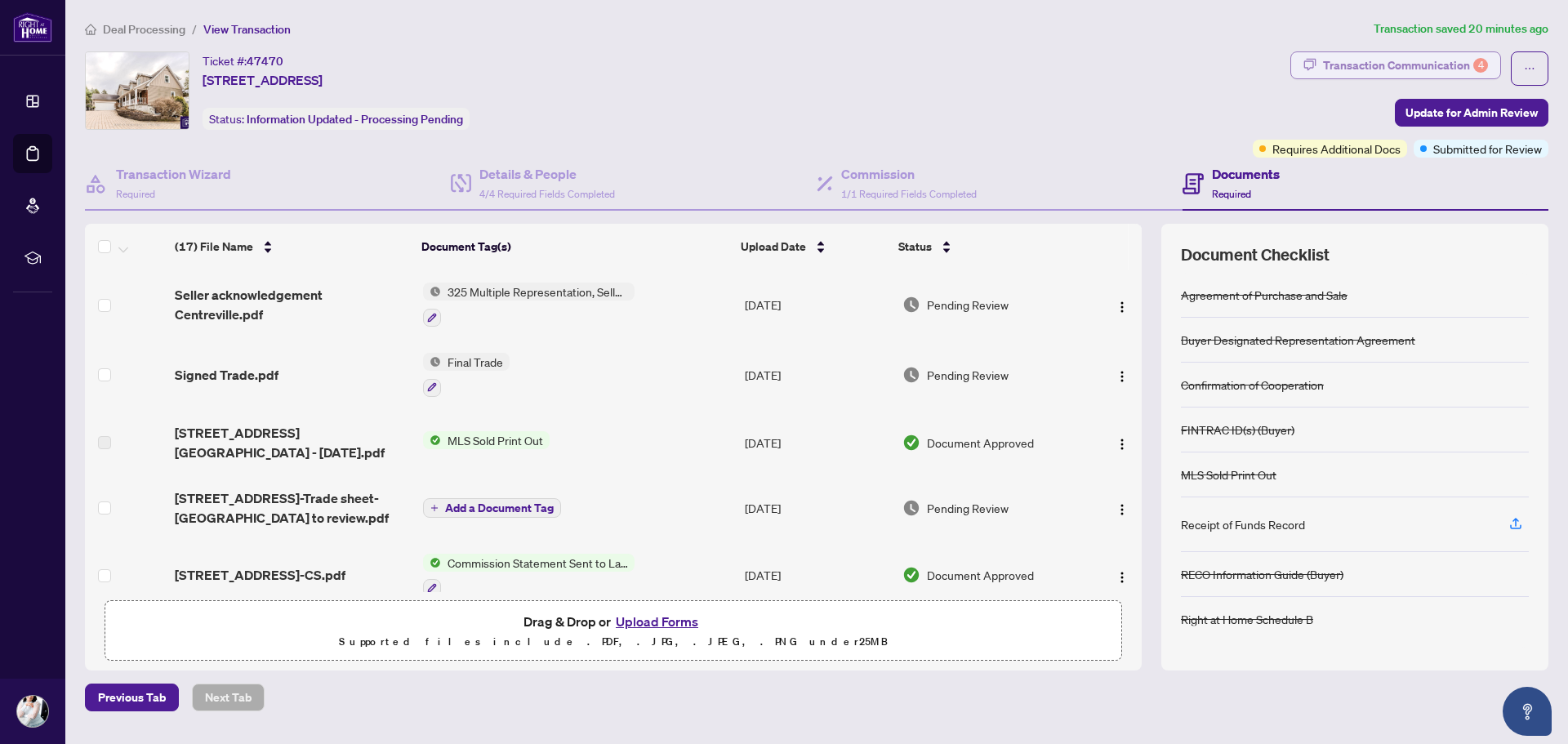
click at [1445, 71] on div "Transaction Communication 4" at bounding box center [1405, 65] width 165 height 26
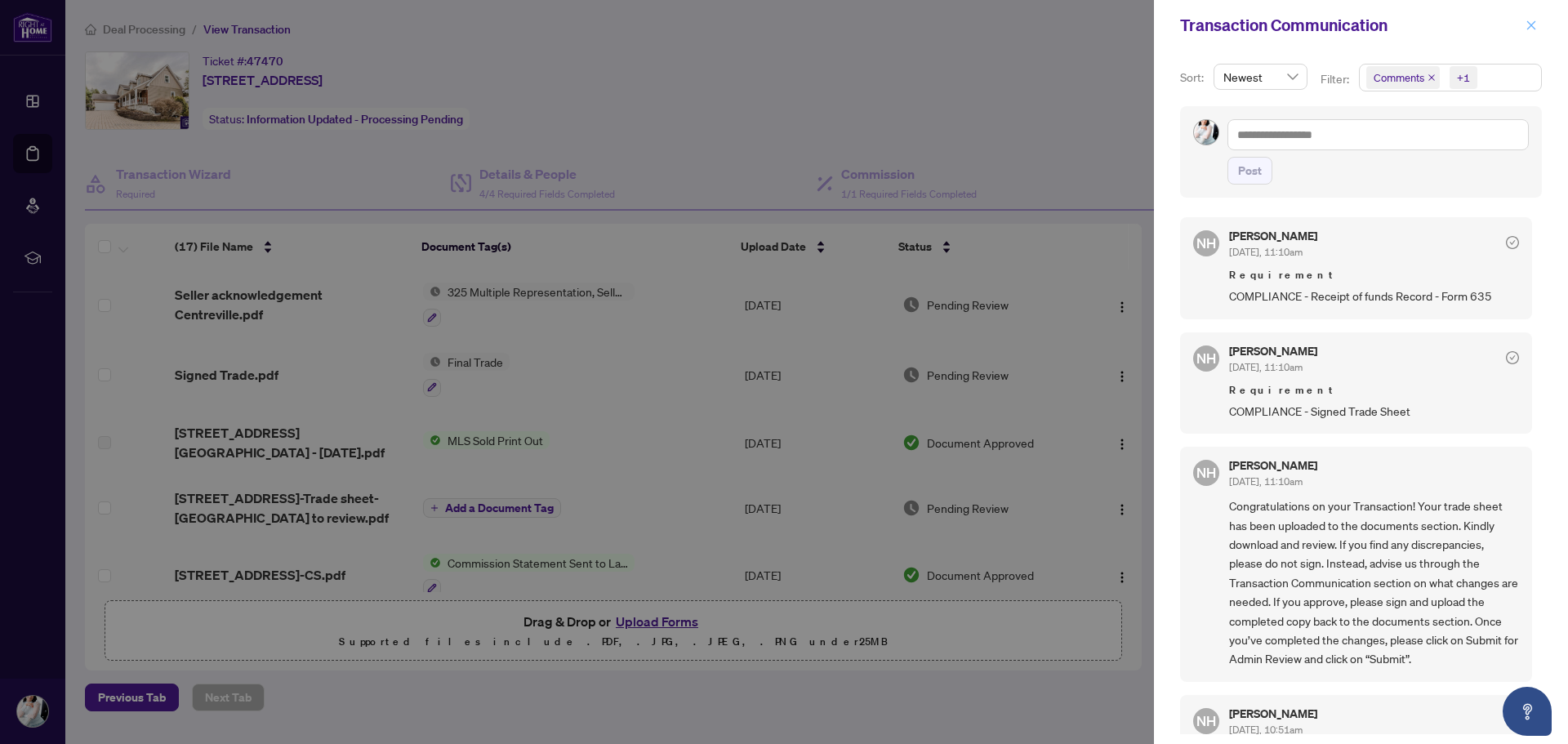
click at [1530, 22] on icon "close" at bounding box center [1531, 25] width 12 height 12
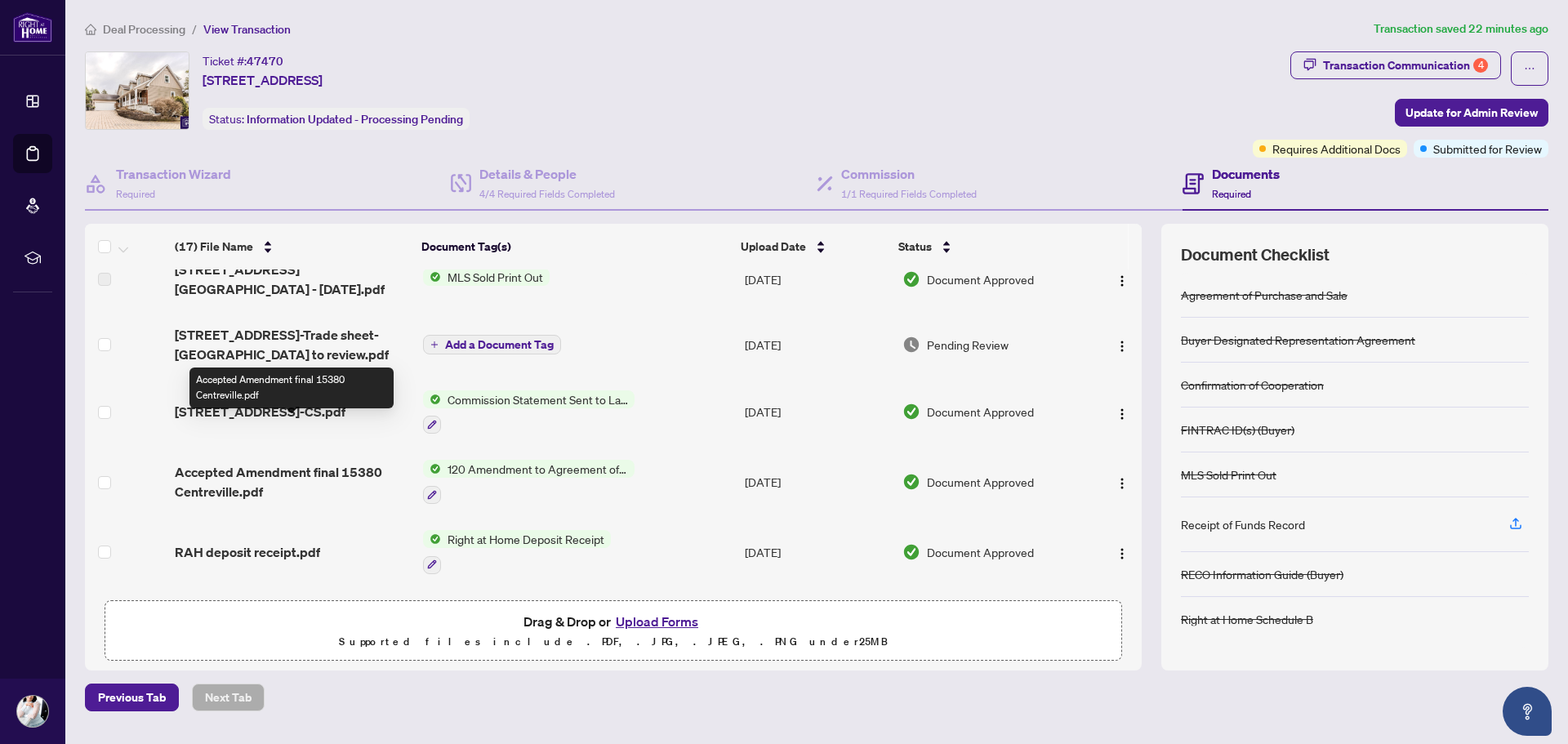
scroll to position [245, 0]
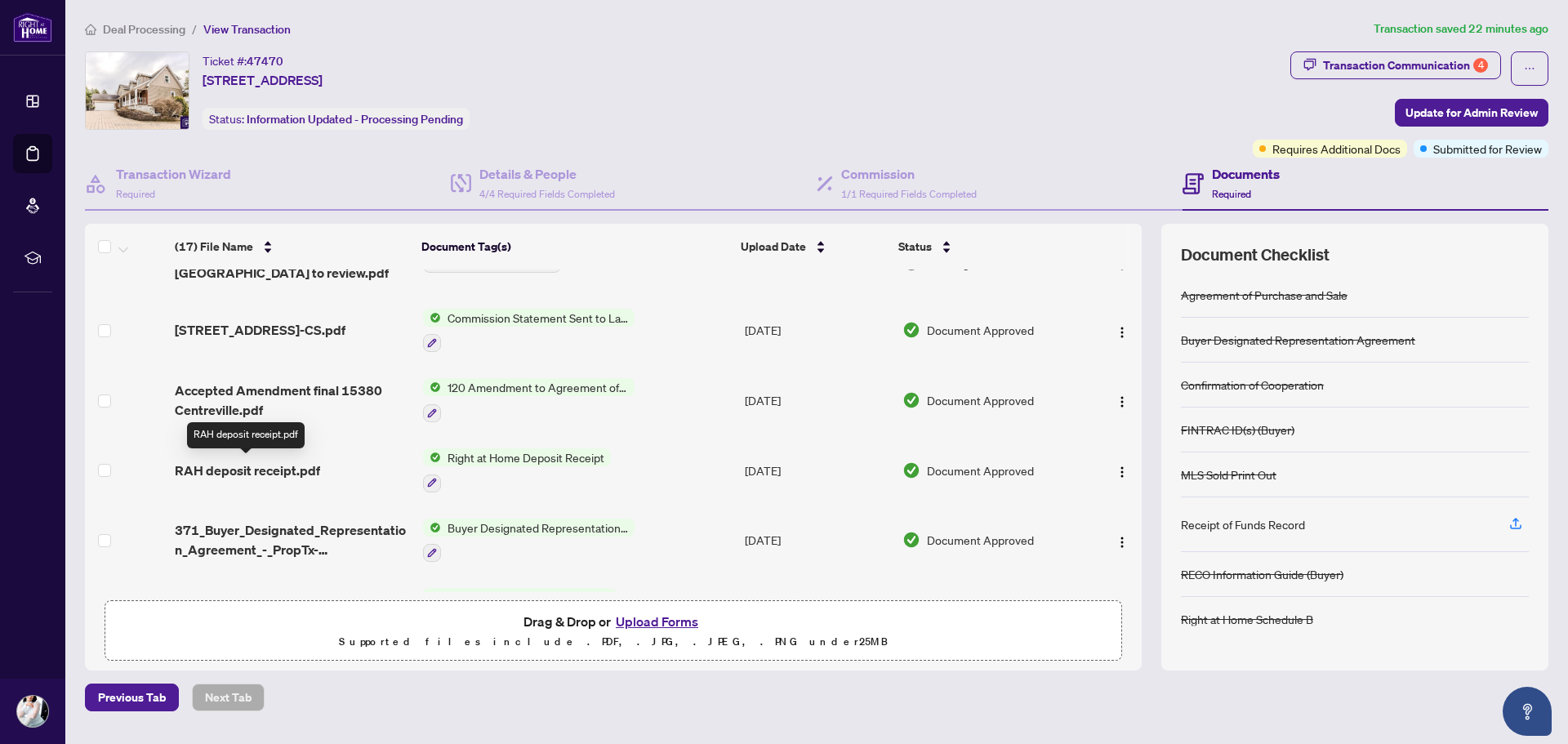
click at [249, 469] on span "RAH deposit receipt.pdf" at bounding box center [247, 470] width 145 height 19
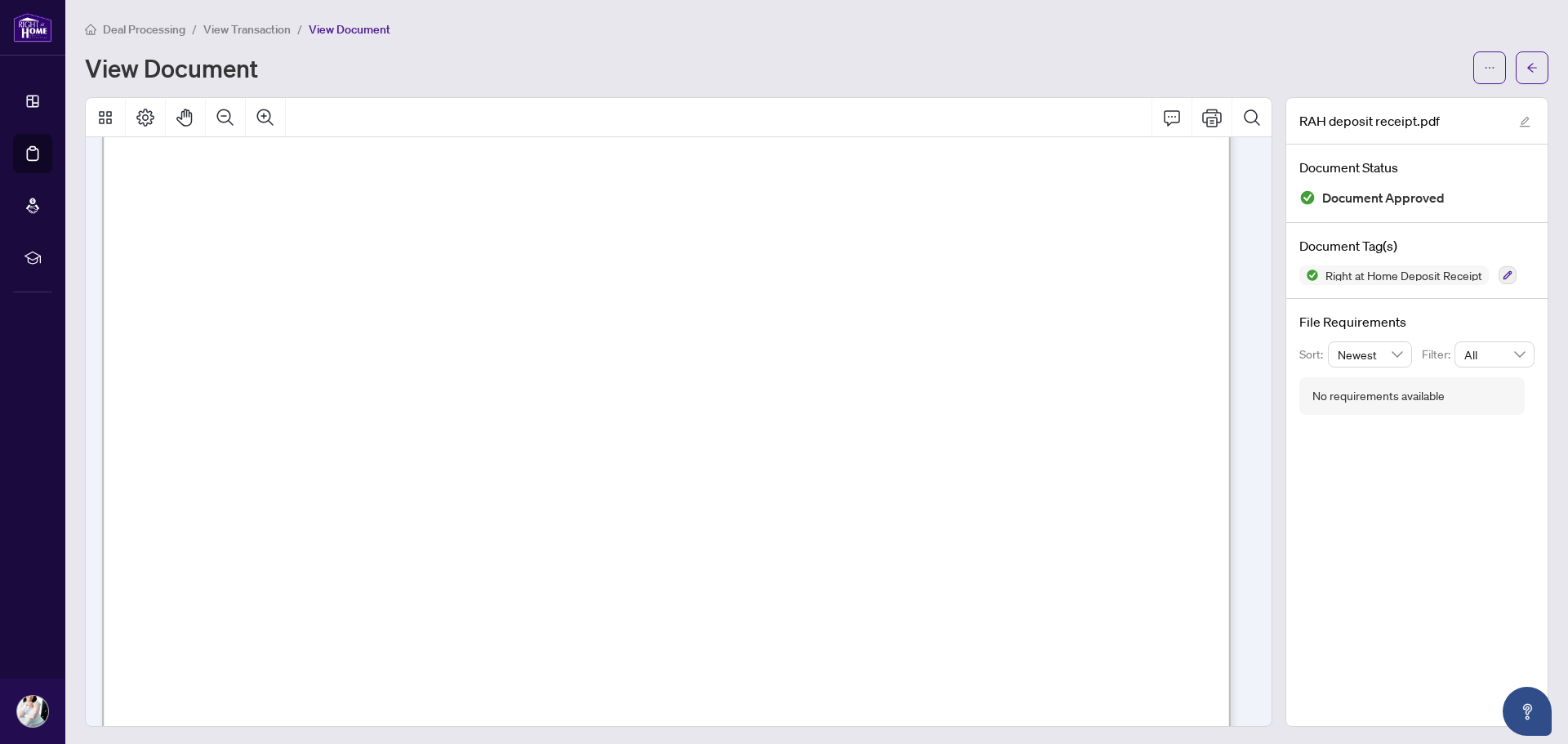
scroll to position [571, 0]
drag, startPoint x: 373, startPoint y: 406, endPoint x: 474, endPoint y: 404, distance: 101.0
drag, startPoint x: 375, startPoint y: 429, endPoint x: 448, endPoint y: 426, distance: 73.1
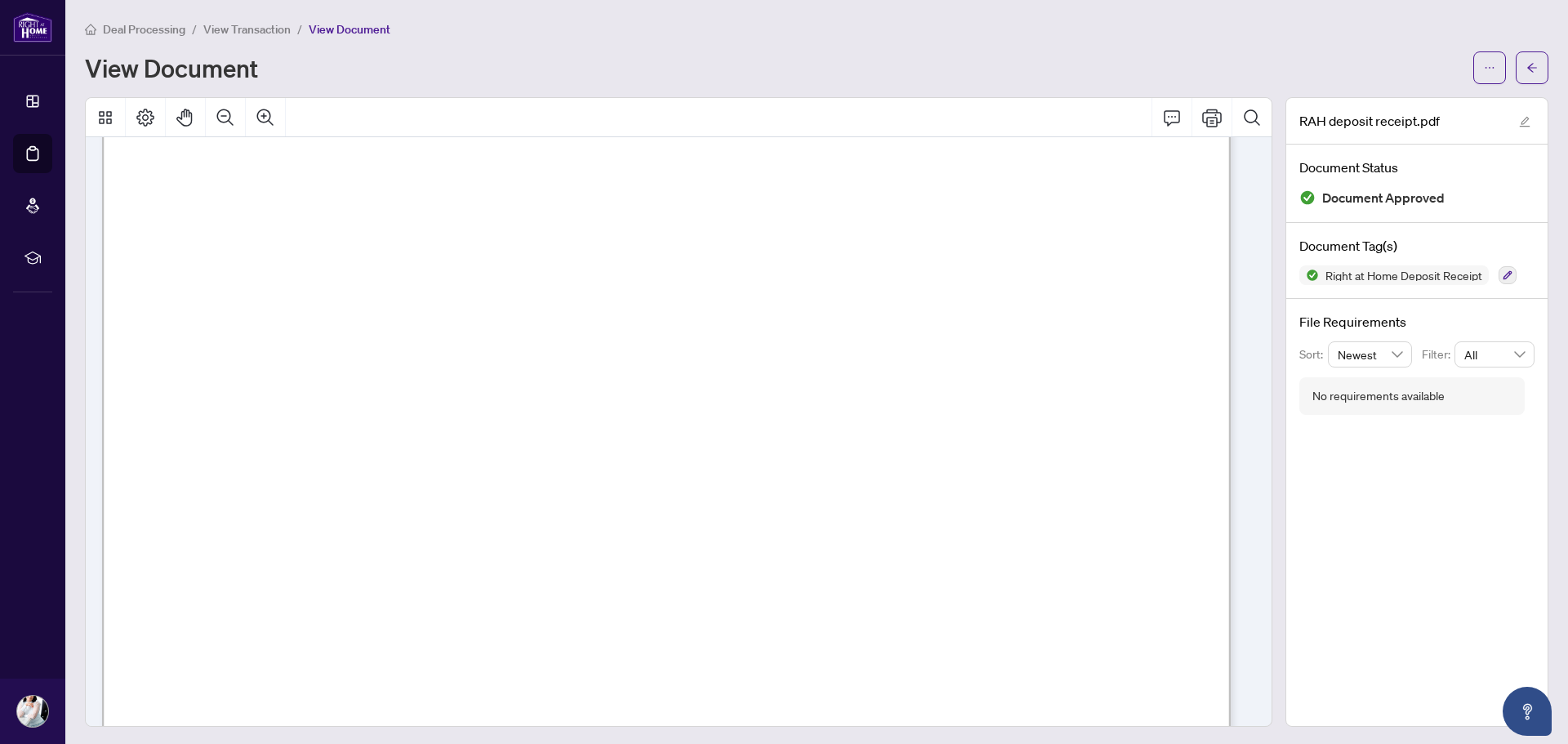
click at [442, 426] on span "BB01672" at bounding box center [409, 427] width 67 height 17
click at [1534, 69] on button "button" at bounding box center [1532, 67] width 33 height 33
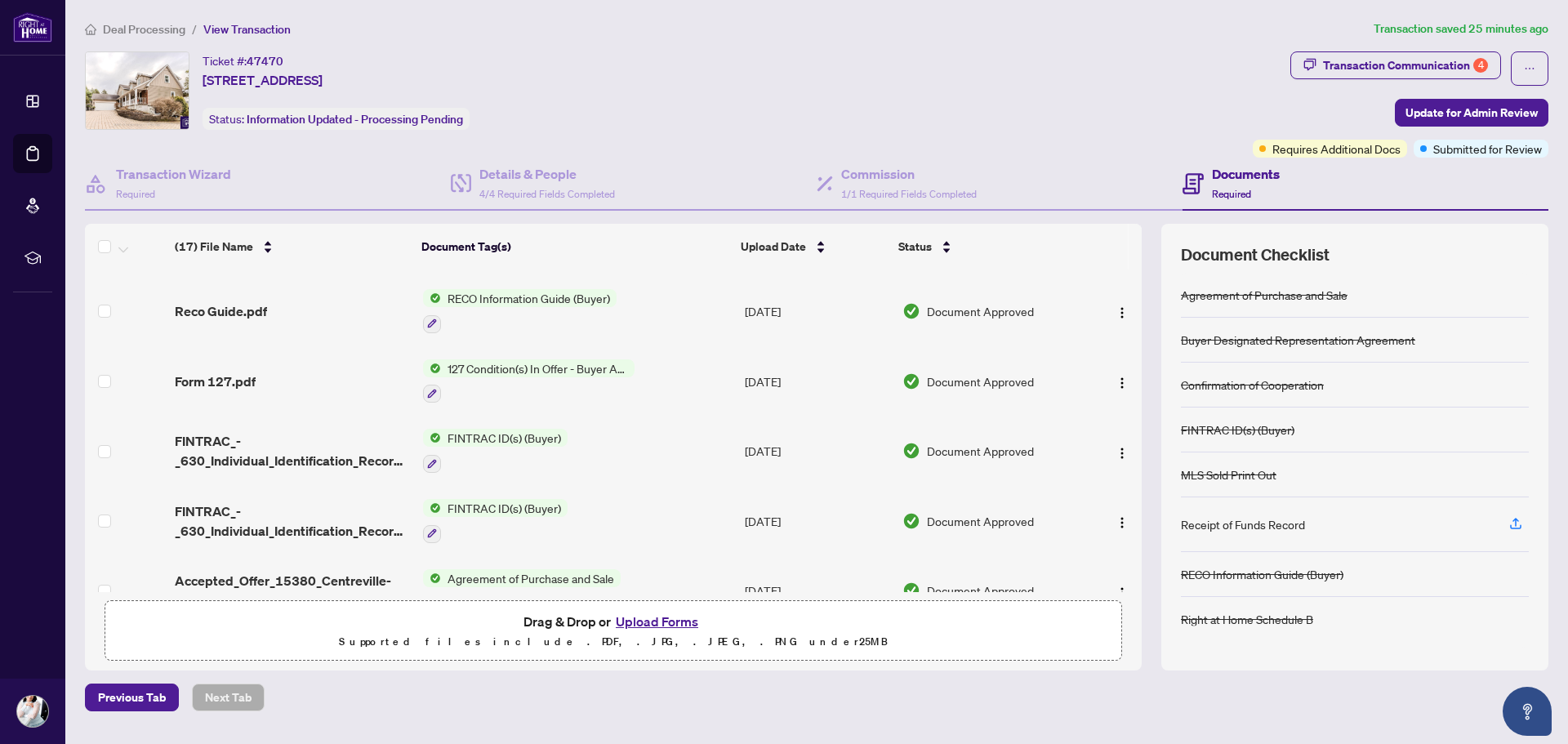
scroll to position [571, 0]
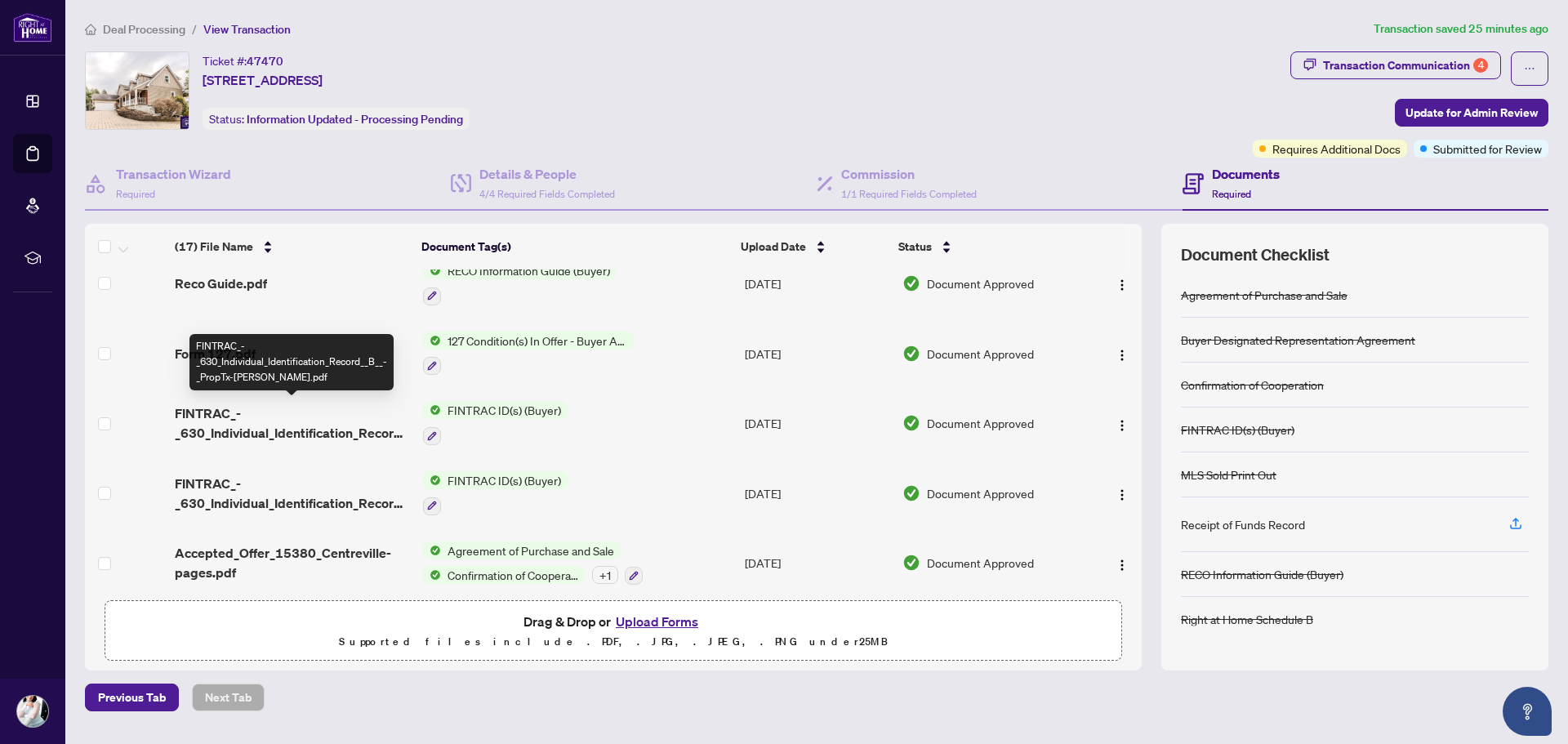
click at [238, 426] on span "FINTRAC_-_630_Individual_Identification_Record__B__-_PropTx-[PERSON_NAME].pdf" at bounding box center [292, 423] width 235 height 40
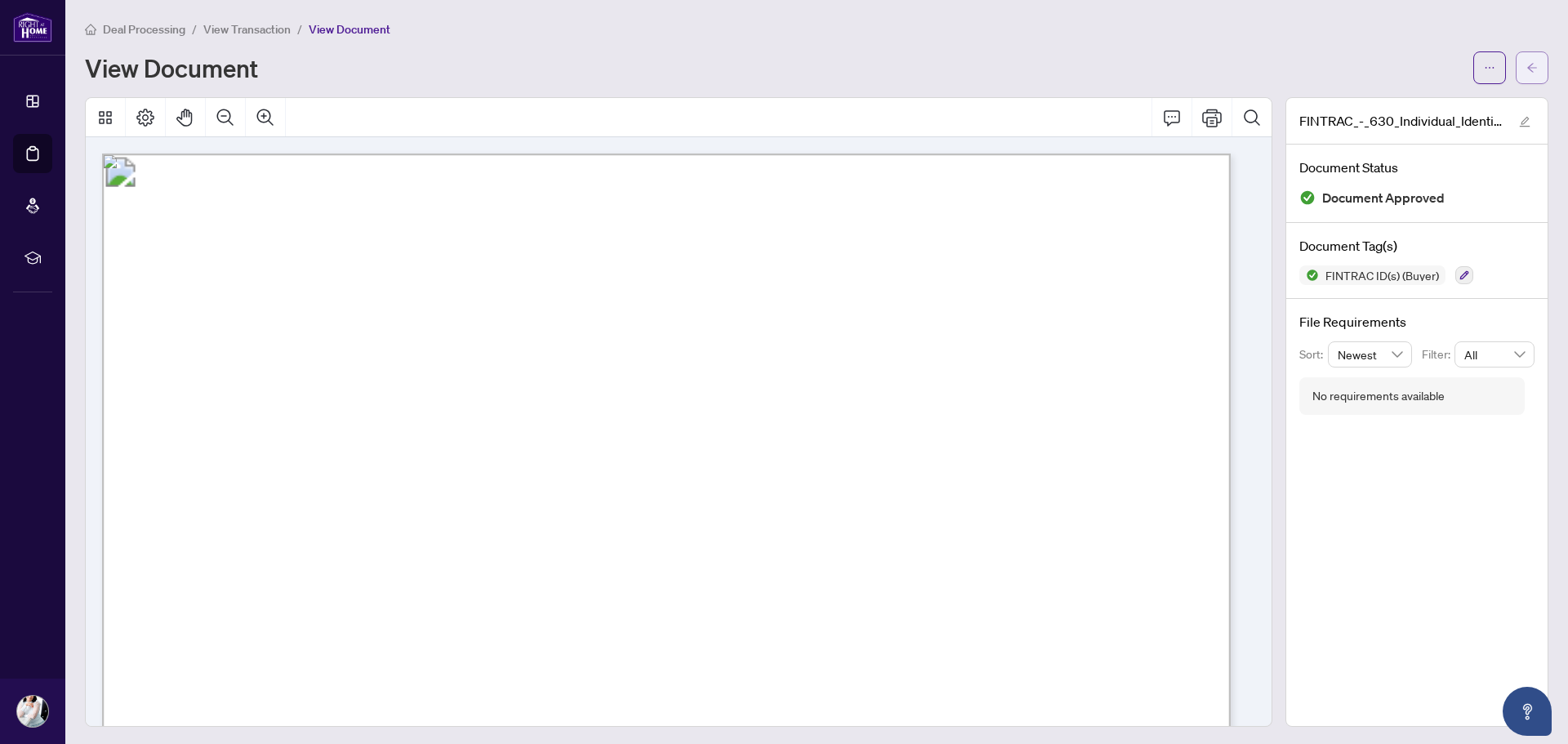
click at [1526, 72] on icon "arrow-left" at bounding box center [1532, 68] width 12 height 12
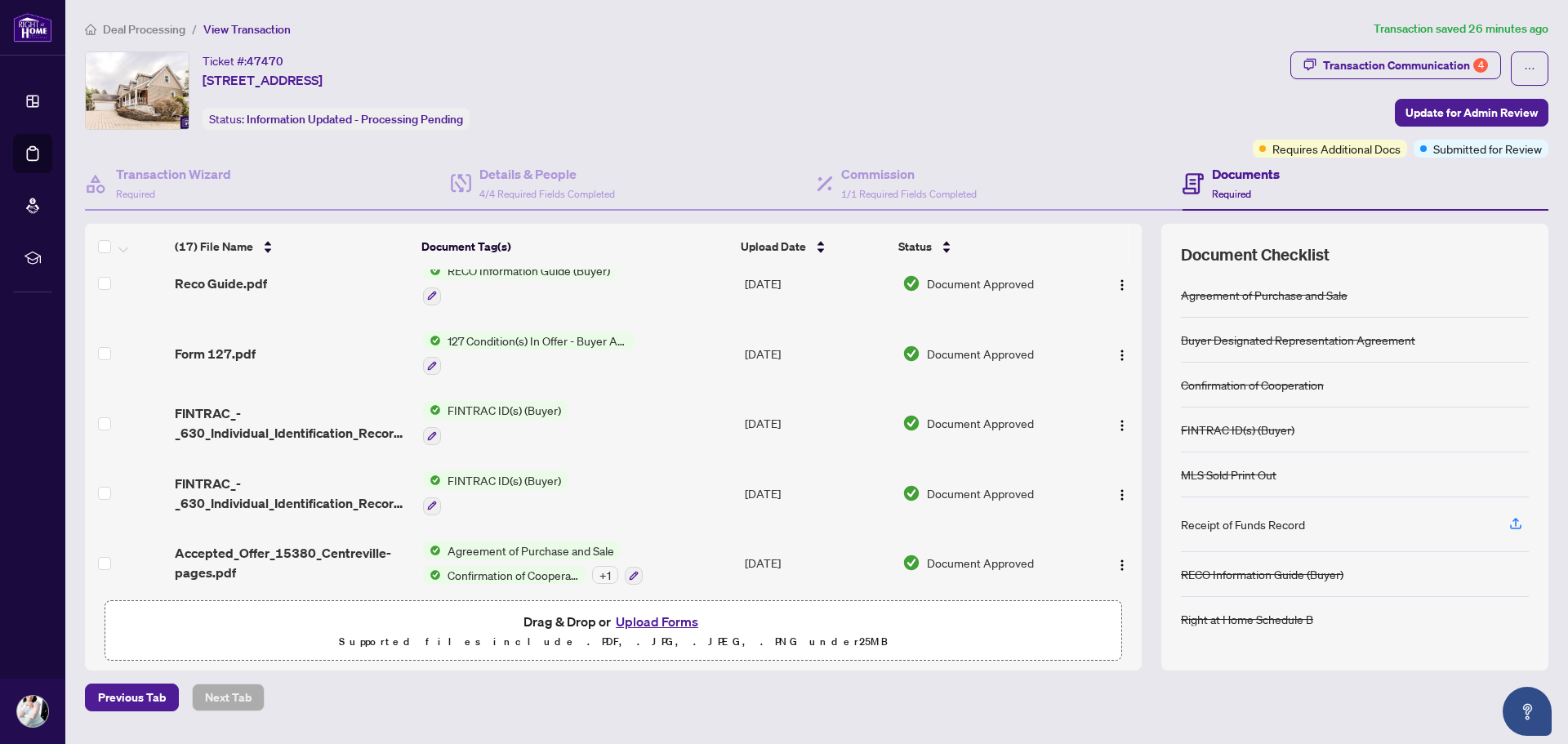
scroll to position [653, 0]
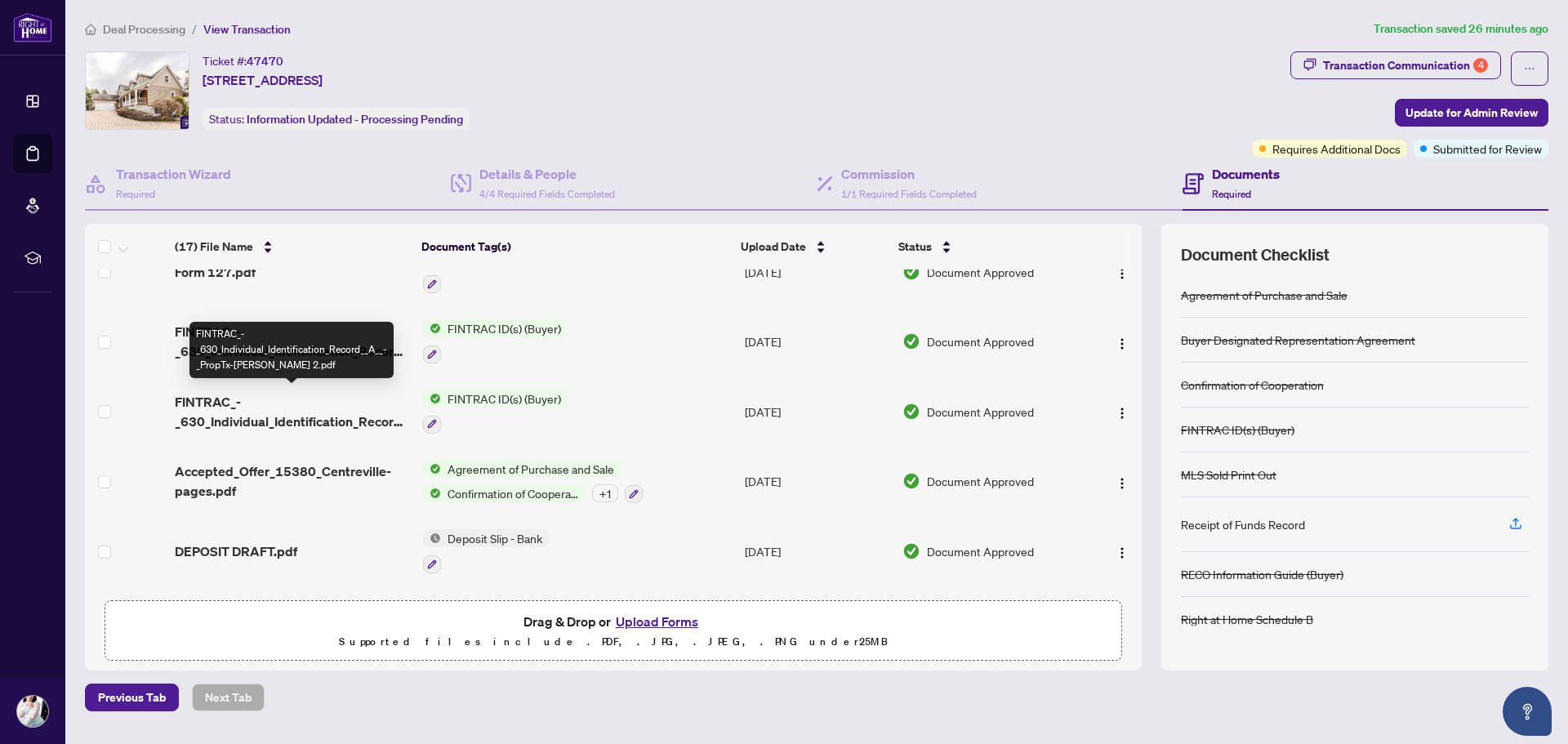
click at [363, 419] on span "FINTRAC_-_630_Individual_Identification_Record__A__-_PropTx-[PERSON_NAME] 2.pdf" at bounding box center [292, 411] width 235 height 40
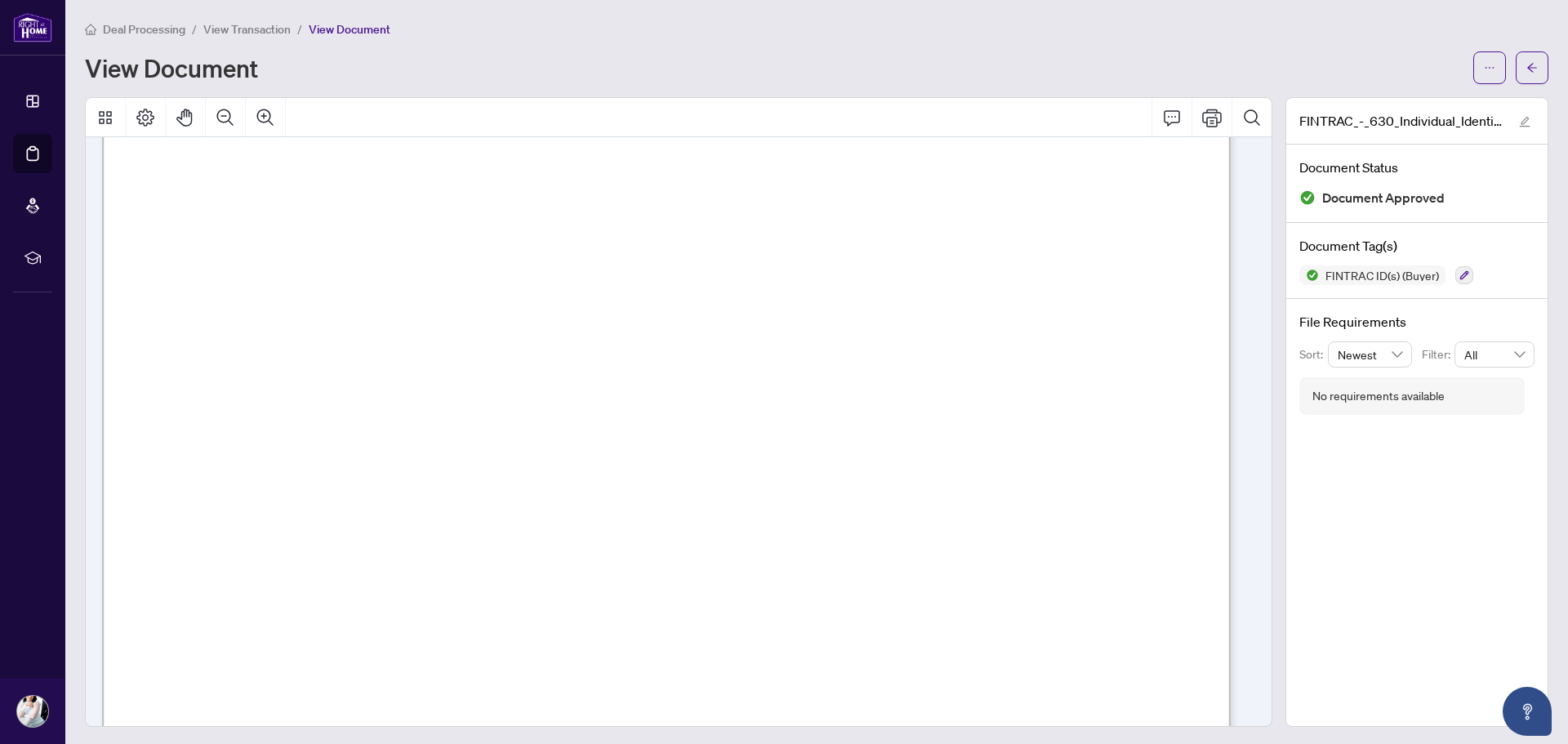
scroll to position [409, 0]
click at [1516, 68] on button "button" at bounding box center [1532, 67] width 33 height 33
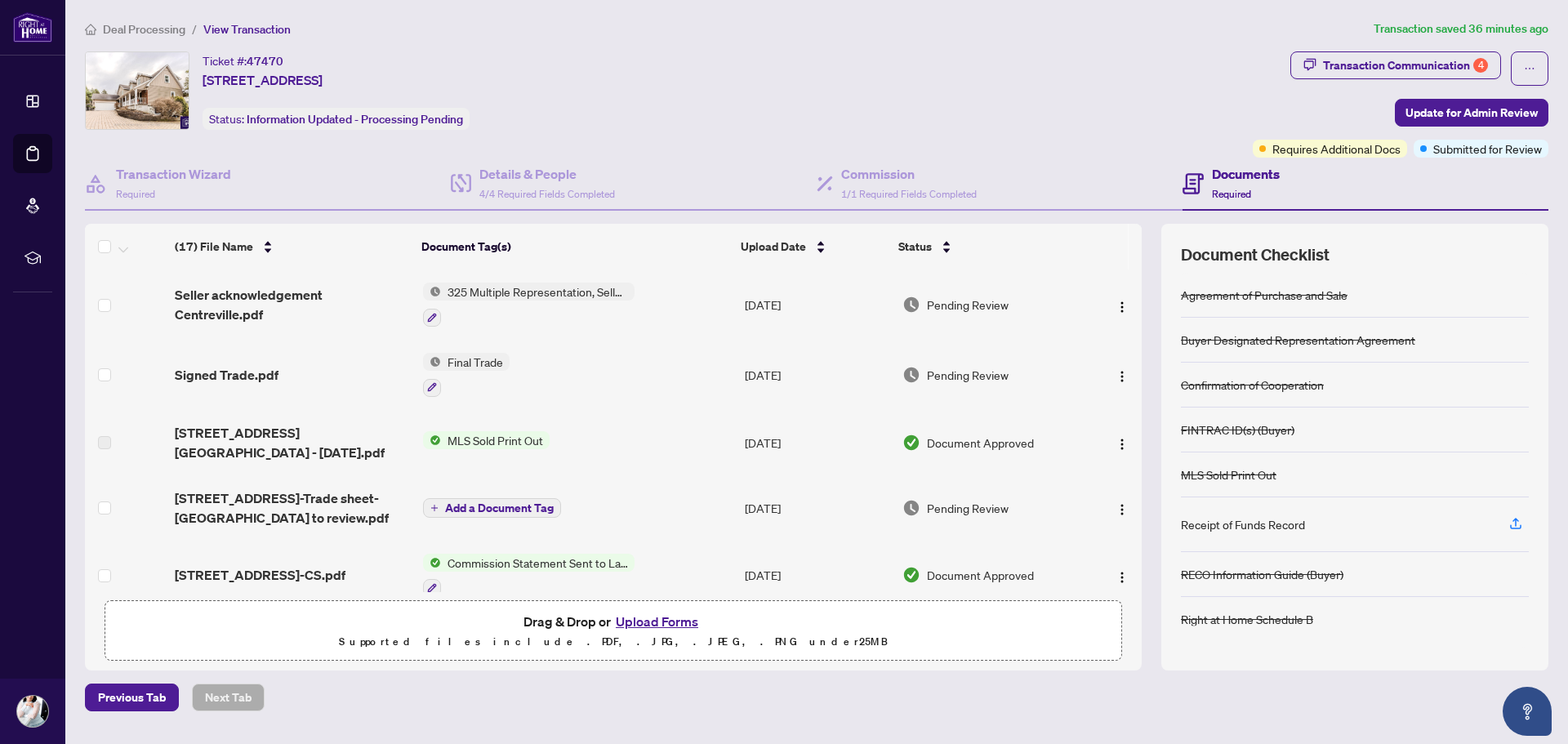
click at [660, 620] on button "Upload Forms" at bounding box center [657, 621] width 93 height 21
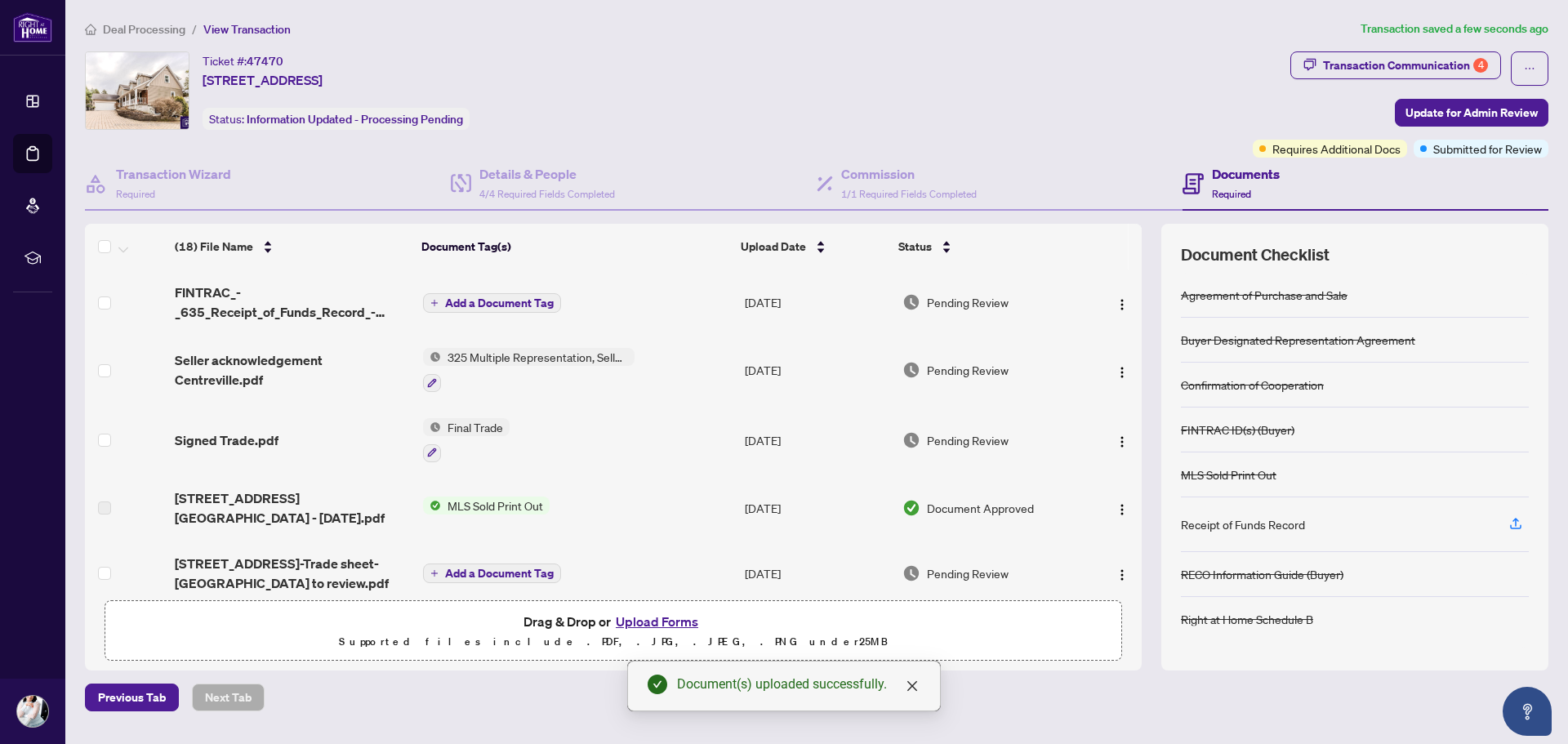
click at [488, 301] on span "Add a Document Tag" at bounding box center [499, 303] width 109 height 12
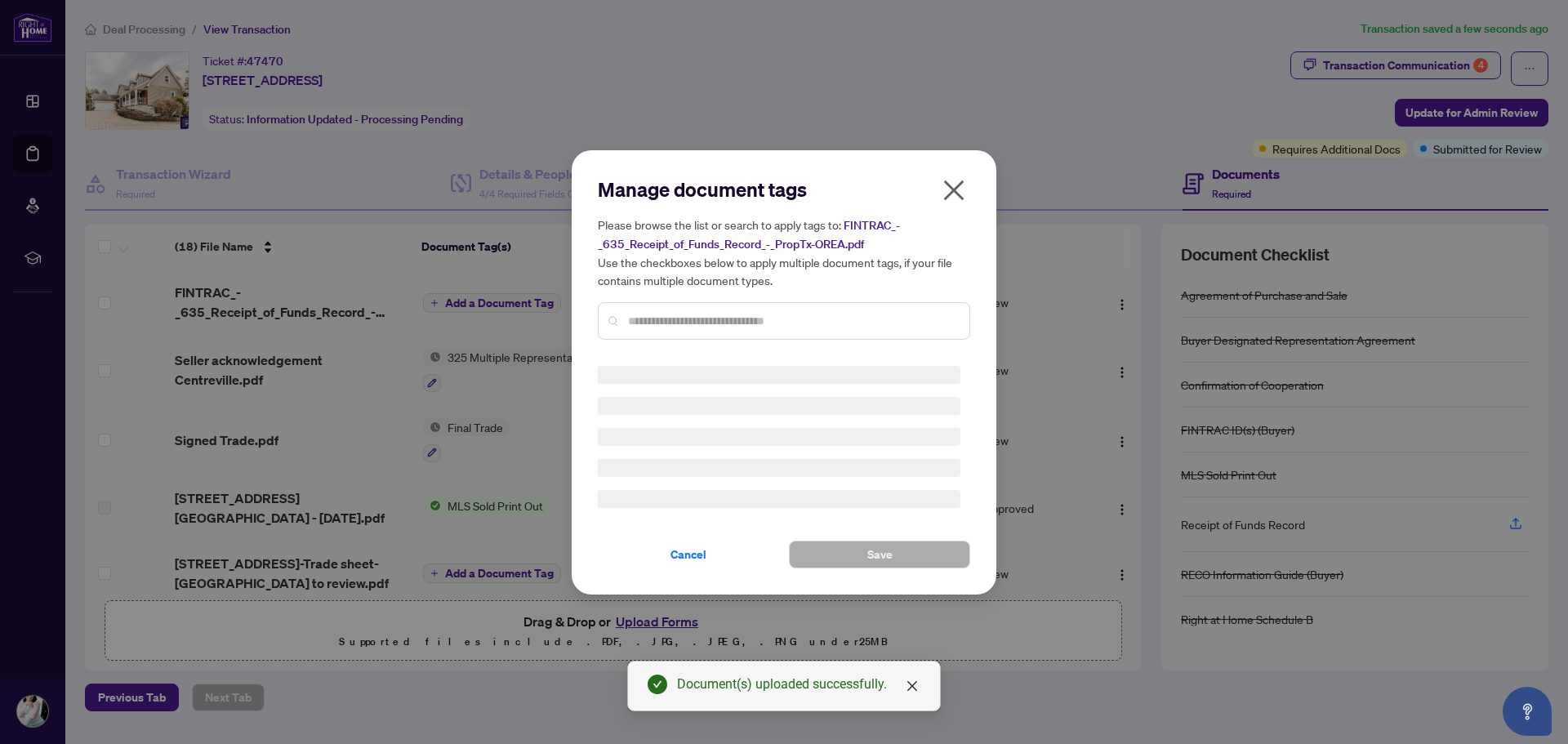
click at [675, 316] on div "Manage document tags Please browse the list or search to apply tags to: FINTRAC…" at bounding box center [784, 264] width 372 height 176
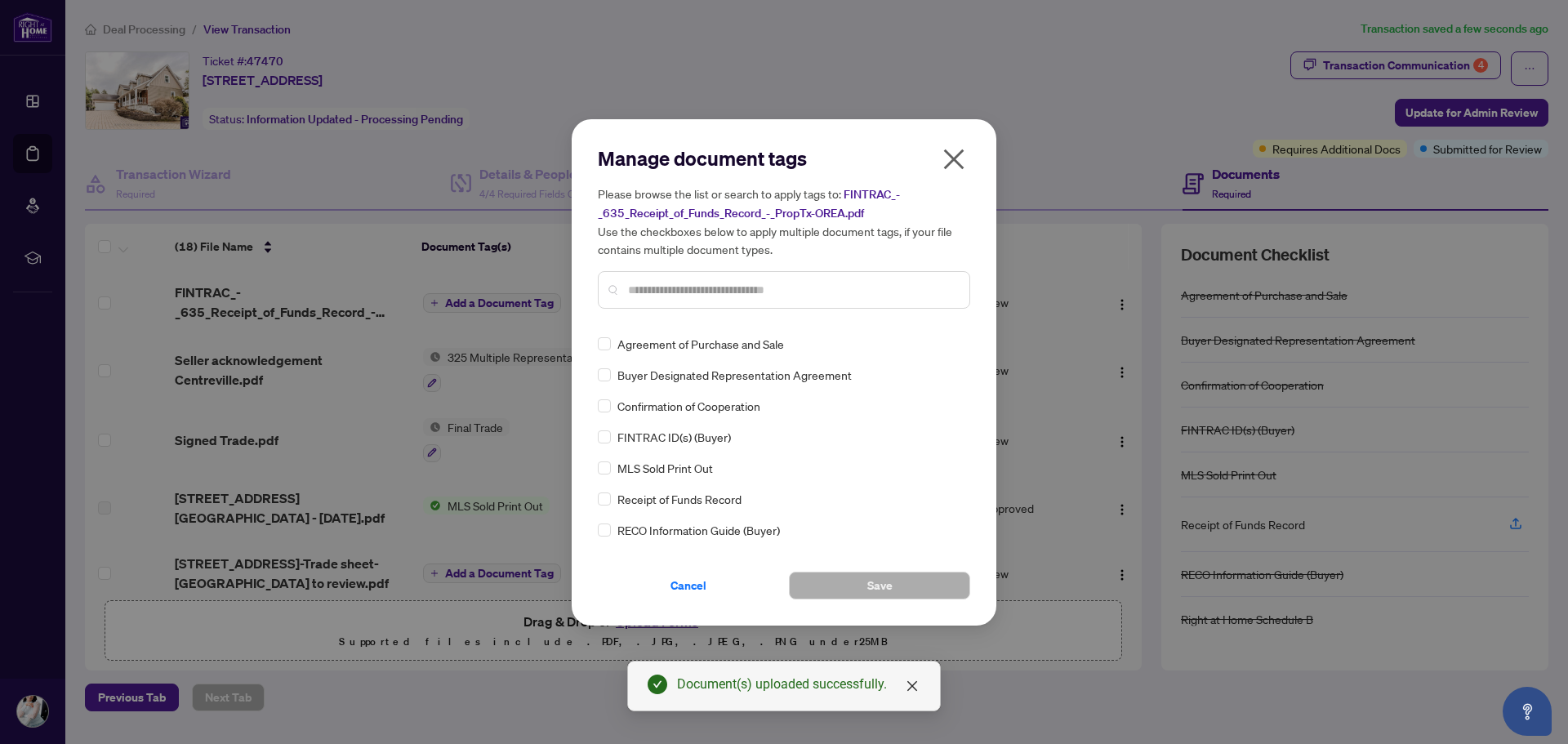
click at [680, 299] on div at bounding box center [784, 290] width 372 height 38
click at [682, 286] on input "text" at bounding box center [792, 289] width 329 height 18
type input "***"
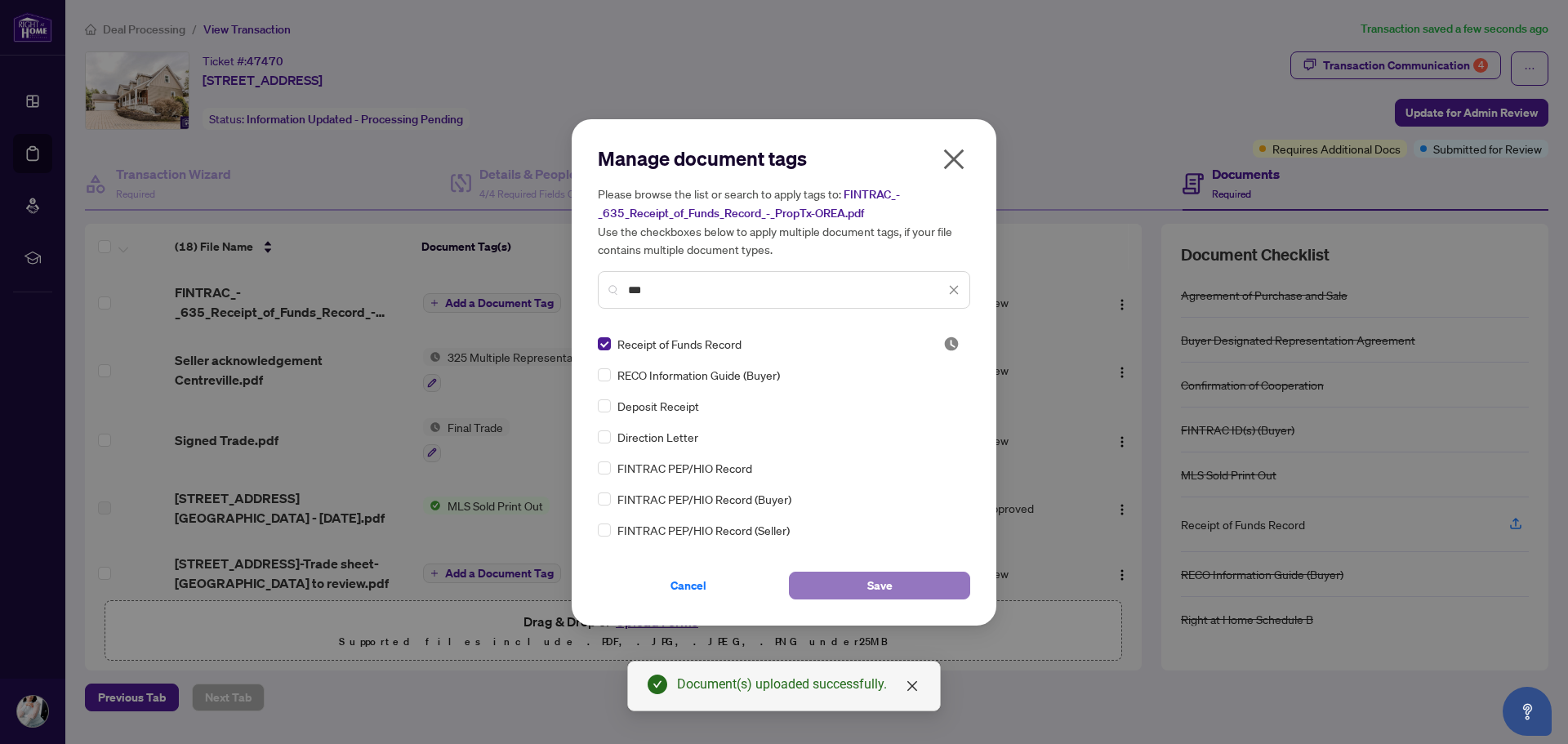
click at [902, 591] on button "Save" at bounding box center [879, 585] width 181 height 28
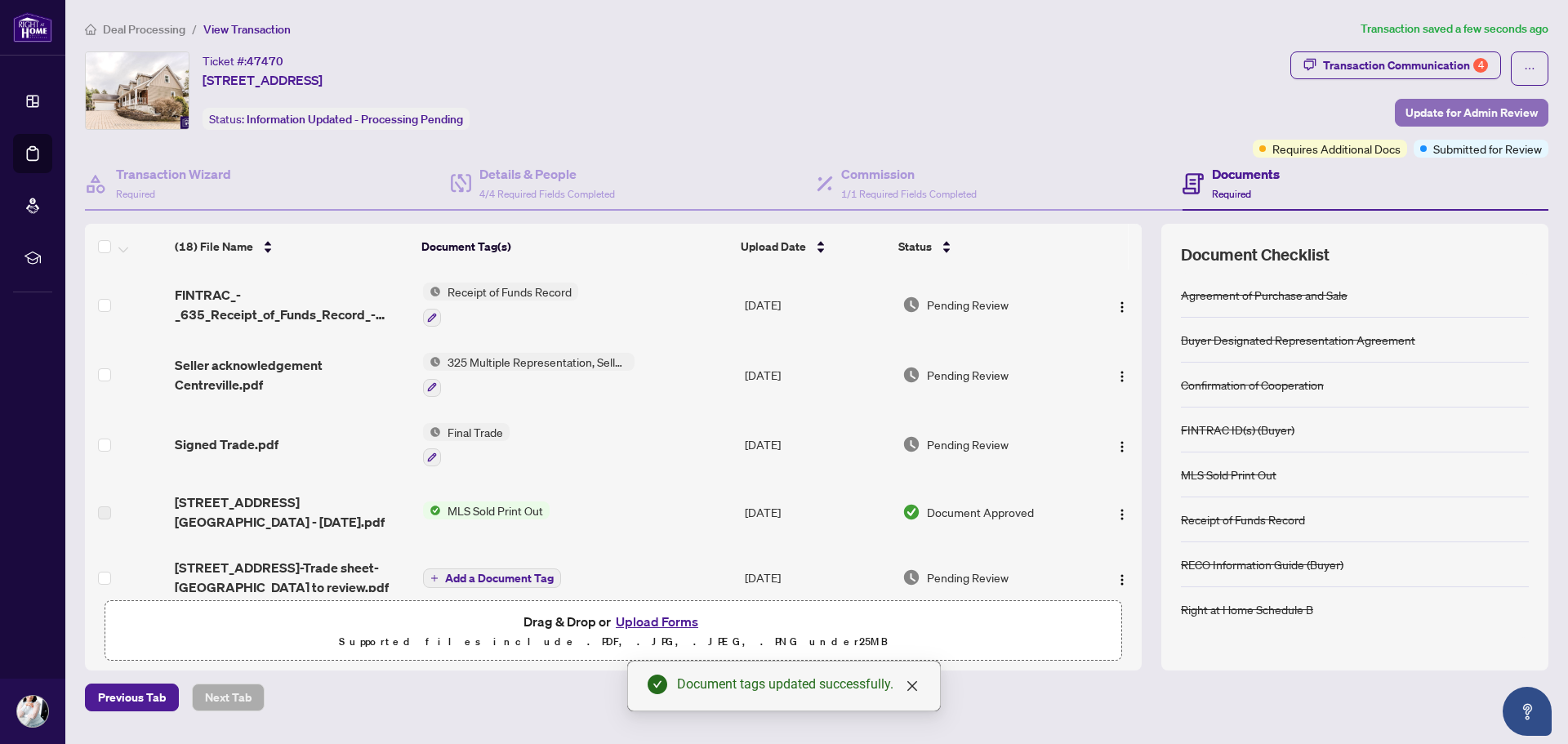
click at [1423, 114] on span "Update for Admin Review" at bounding box center [1471, 112] width 132 height 26
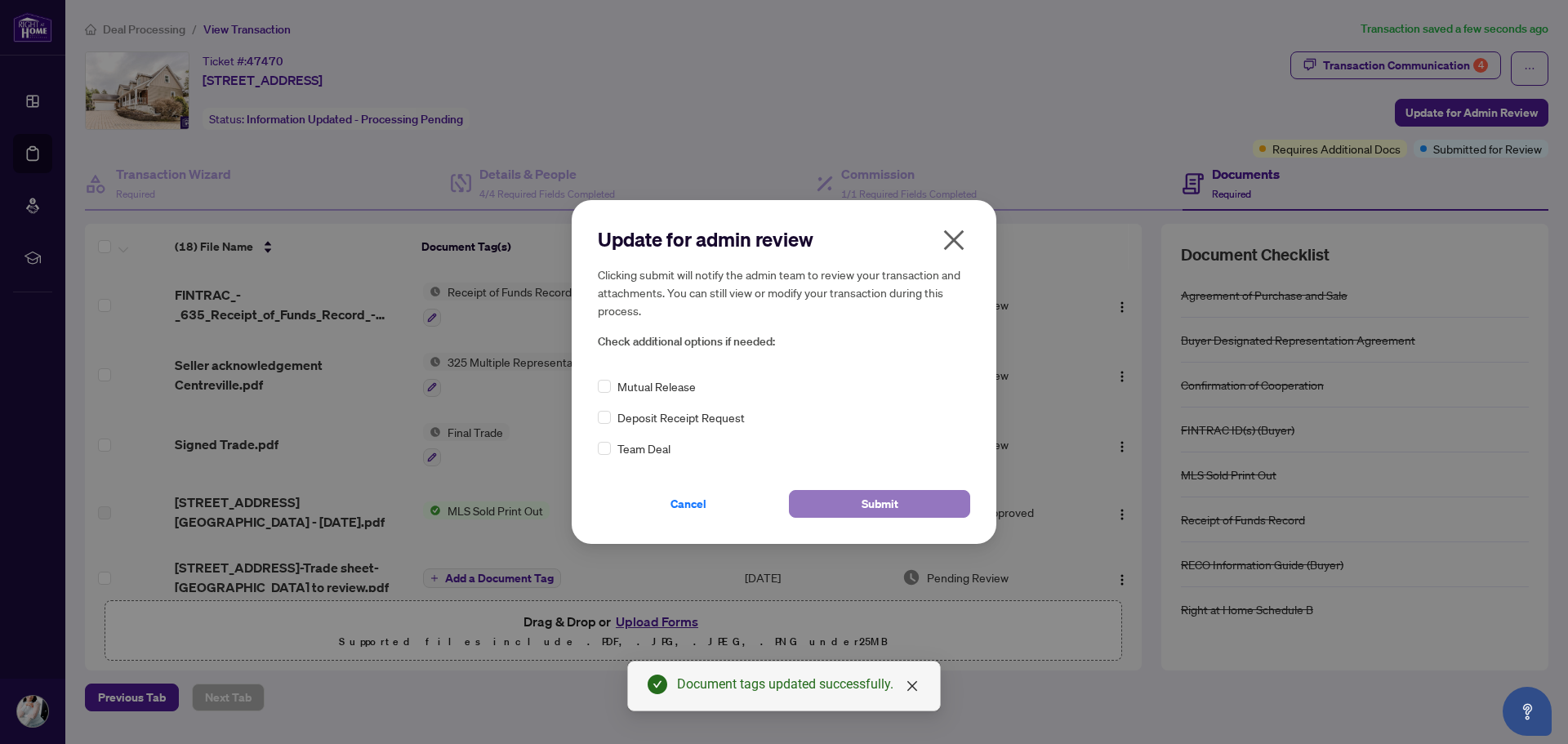
click at [856, 502] on button "Submit" at bounding box center [879, 503] width 181 height 28
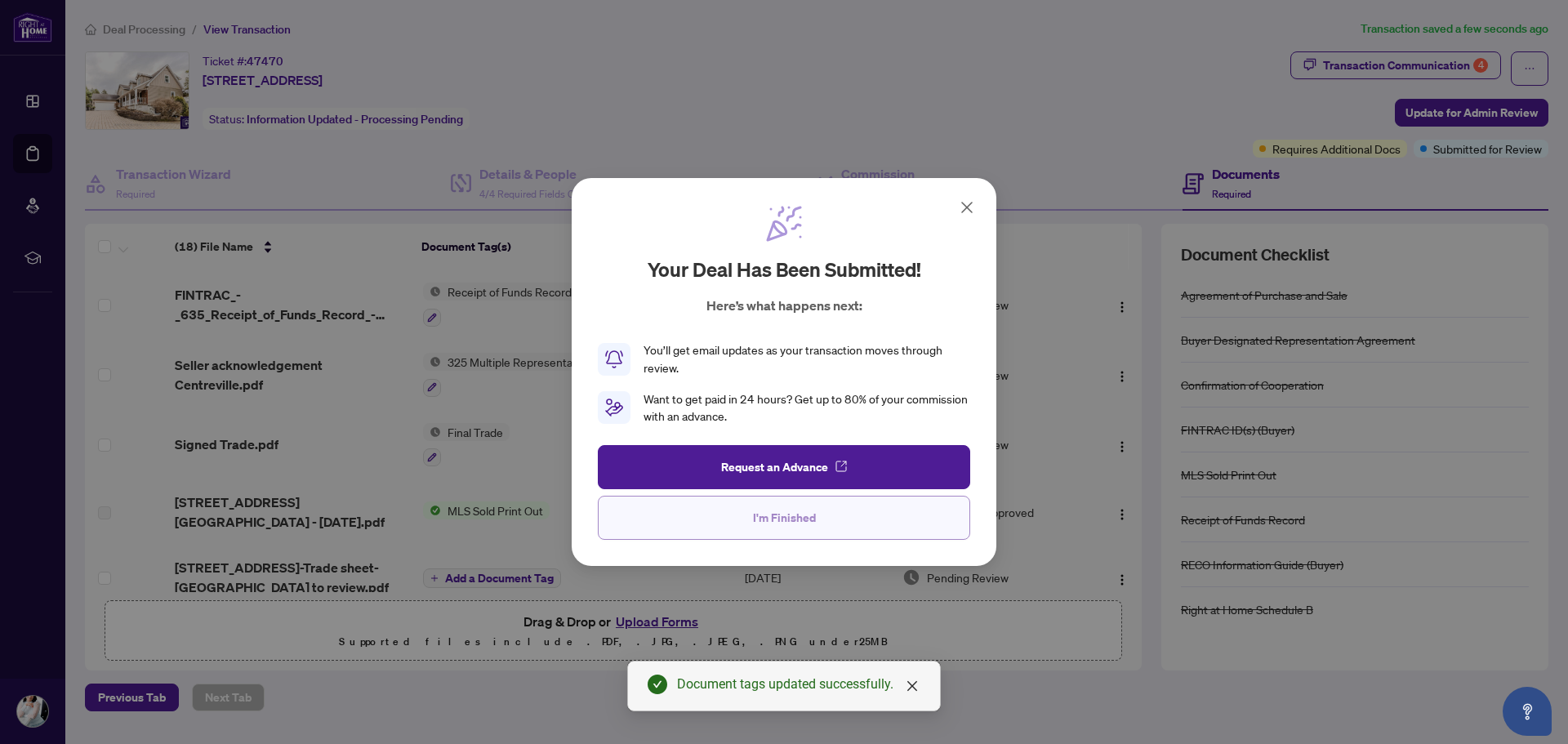
click at [829, 517] on button "I'm Finished" at bounding box center [784, 517] width 372 height 44
